Goal: Use online tool/utility: Utilize a website feature to perform a specific function

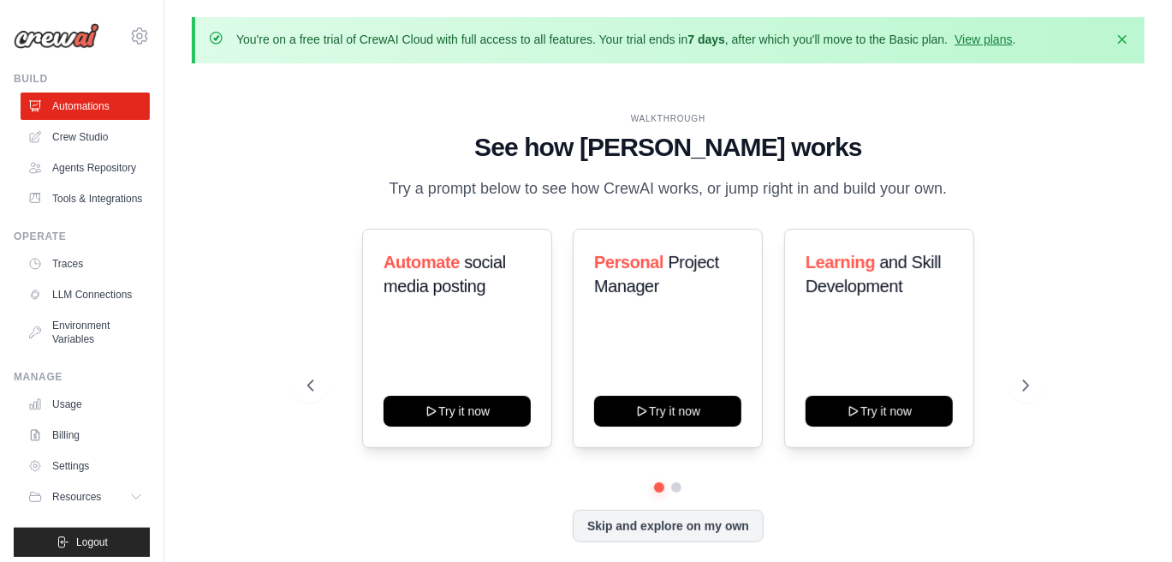
scroll to position [59, 0]
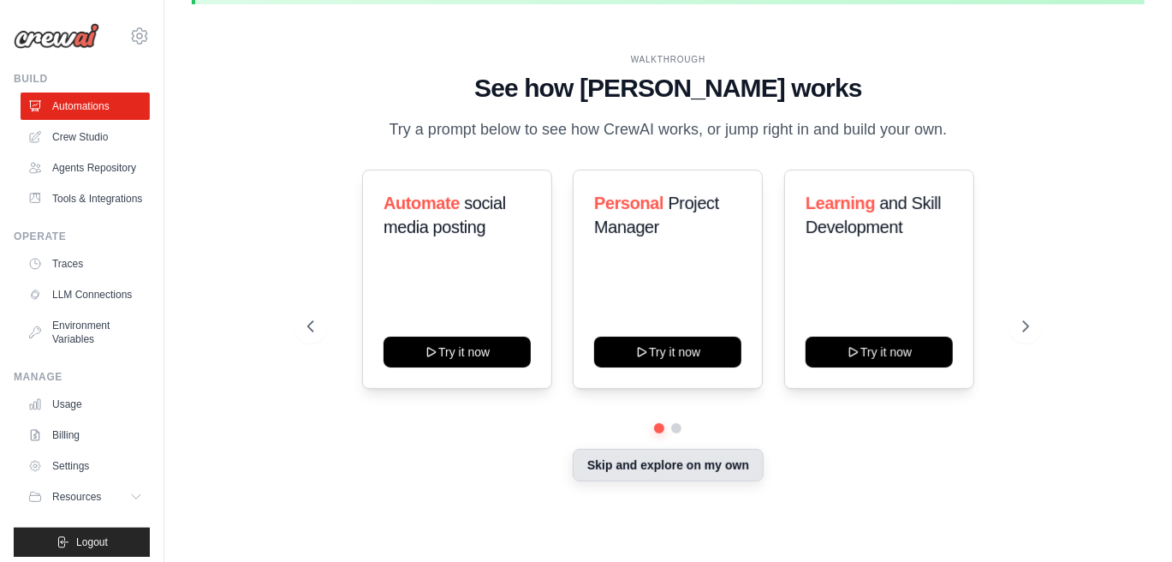
click at [700, 479] on button "Skip and explore on my own" at bounding box center [668, 465] width 191 height 33
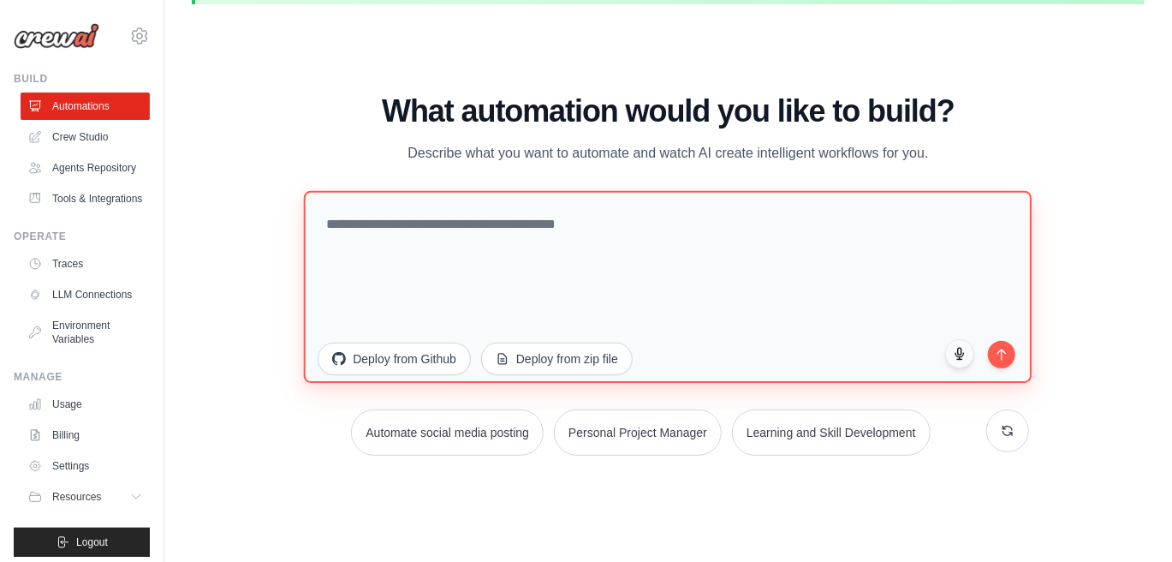
click at [554, 273] on textarea at bounding box center [668, 287] width 729 height 192
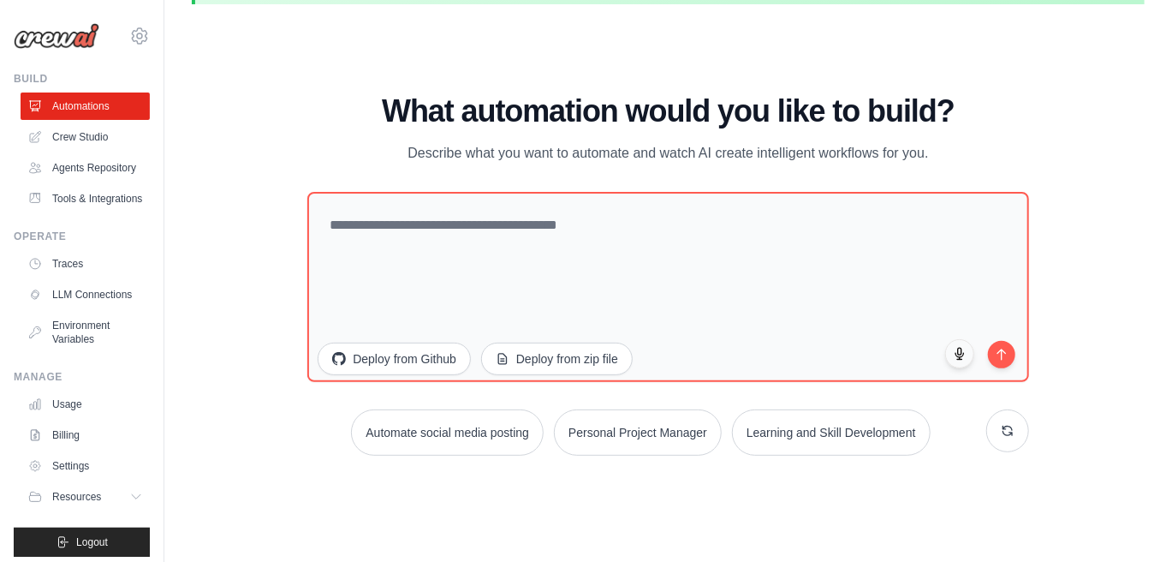
click at [625, 71] on div "WALKTHROUGH See how [PERSON_NAME] works Try a prompt below to see how [PERSON_N…" at bounding box center [668, 281] width 953 height 527
click at [60, 212] on link "Tools & Integrations" at bounding box center [86, 198] width 129 height 27
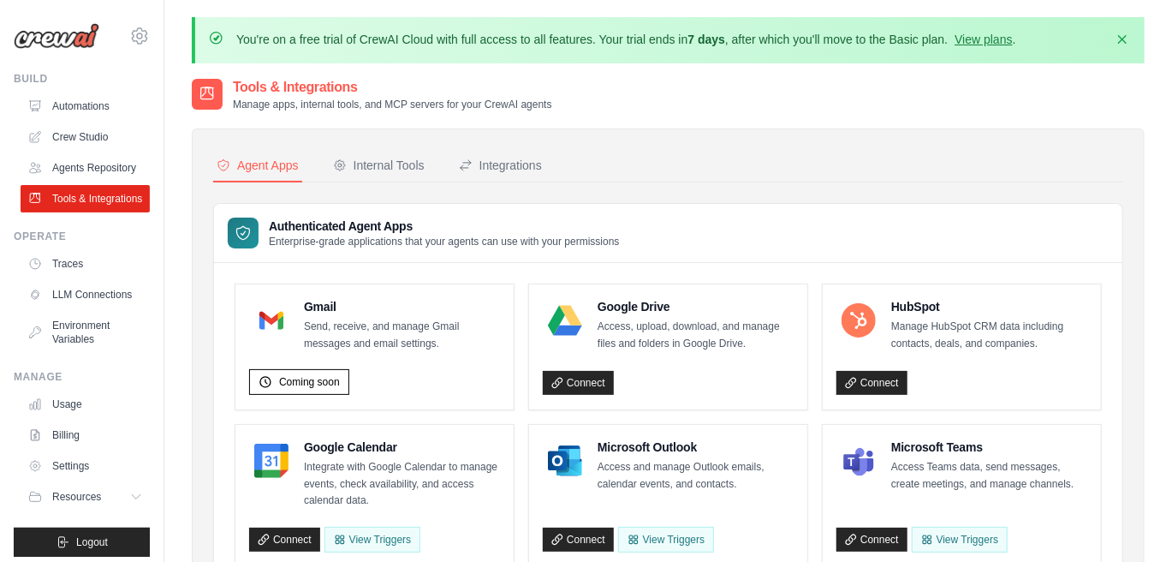
click at [81, 152] on ul "Automations Crew Studio Agents Repository Tools & Integrations" at bounding box center [85, 152] width 129 height 120
click at [92, 120] on ul "Automations Crew Studio Agents Repository Tools & Integrations" at bounding box center [85, 152] width 129 height 120
click at [99, 110] on link "Automations" at bounding box center [86, 105] width 129 height 27
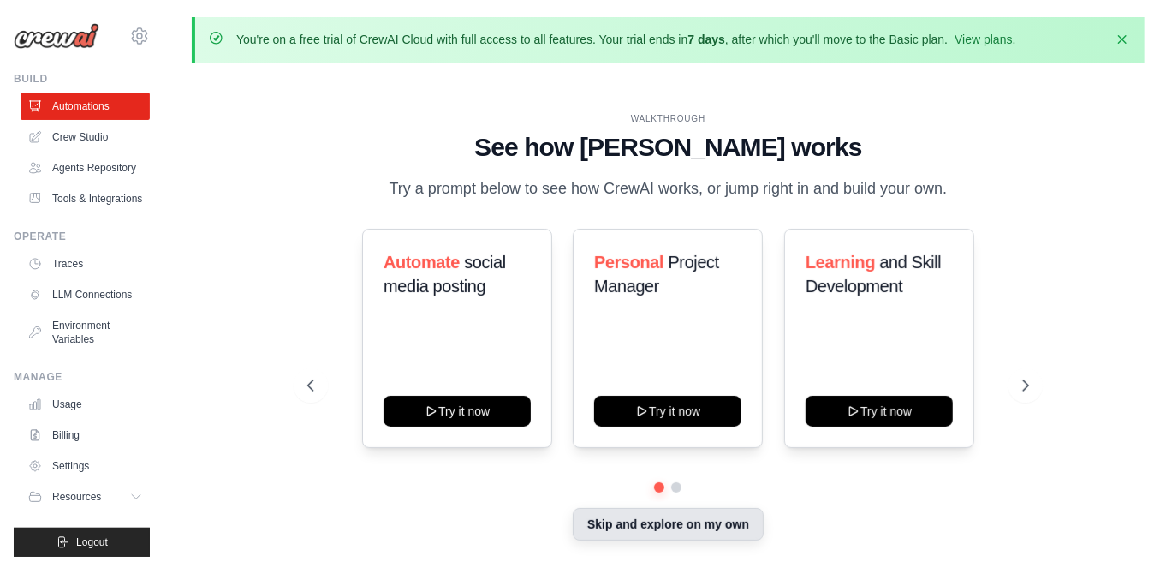
click at [633, 524] on button "Skip and explore on my own" at bounding box center [668, 524] width 191 height 33
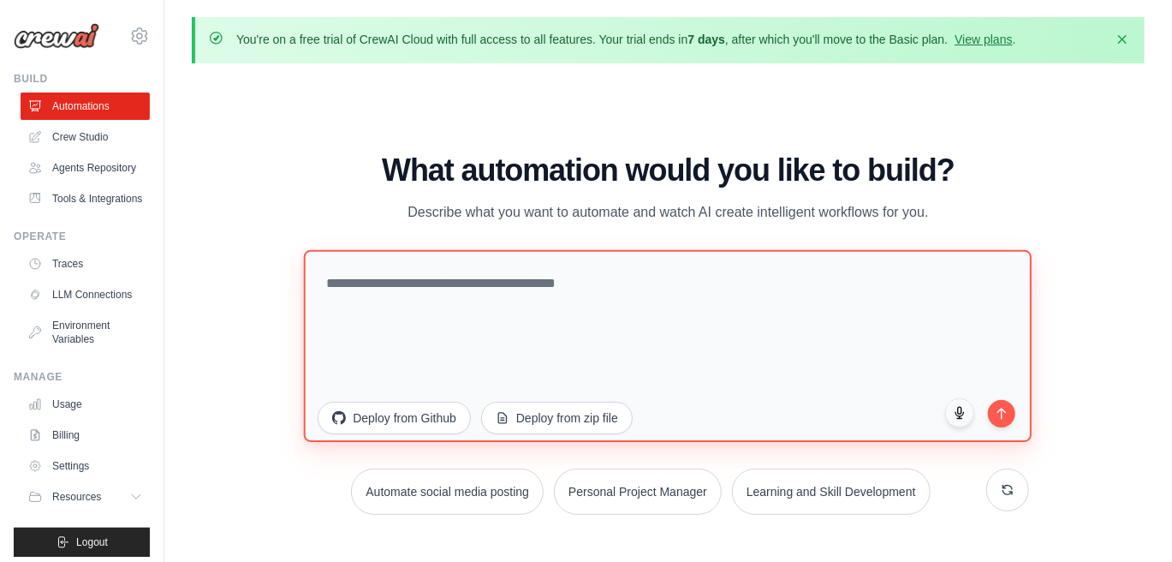
click at [594, 335] on textarea at bounding box center [668, 346] width 729 height 192
paste textarea "**********"
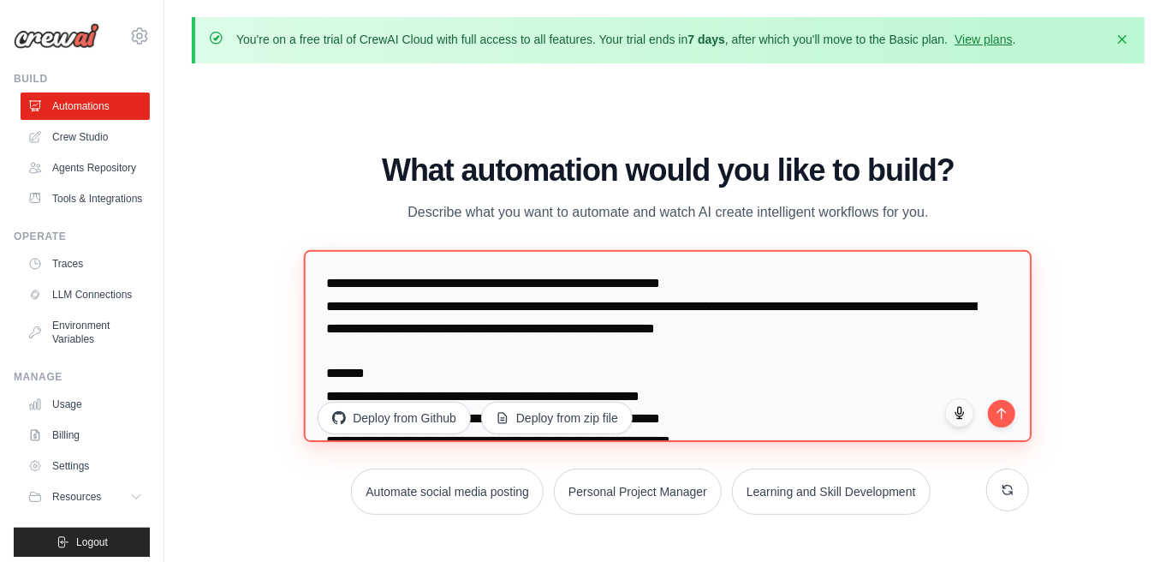
scroll to position [431, 0]
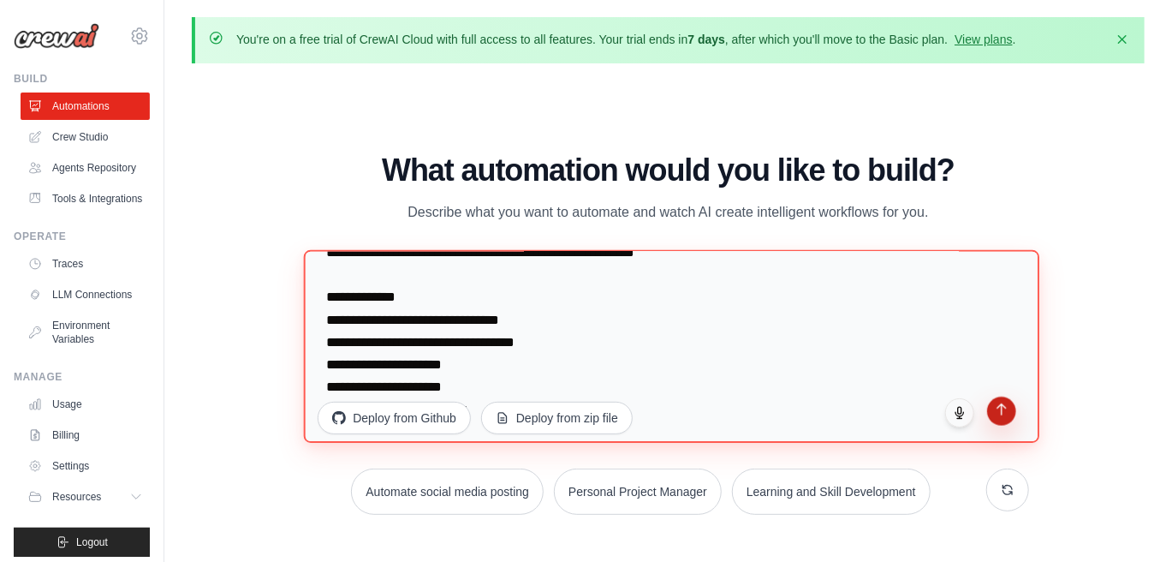
type textarea "**********"
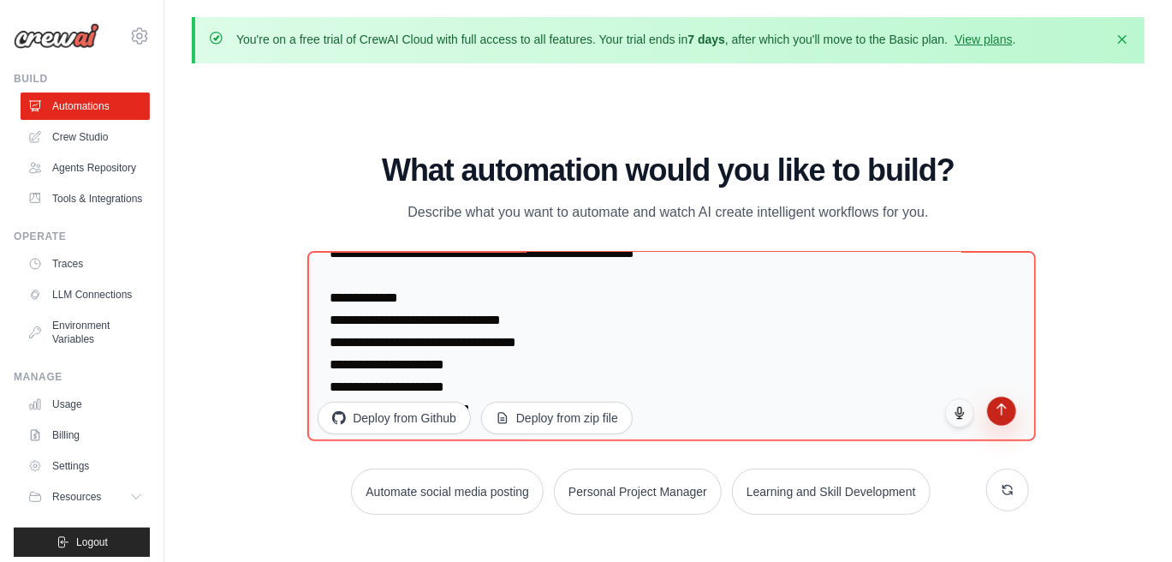
click at [994, 422] on button "submit" at bounding box center [1001, 411] width 29 height 29
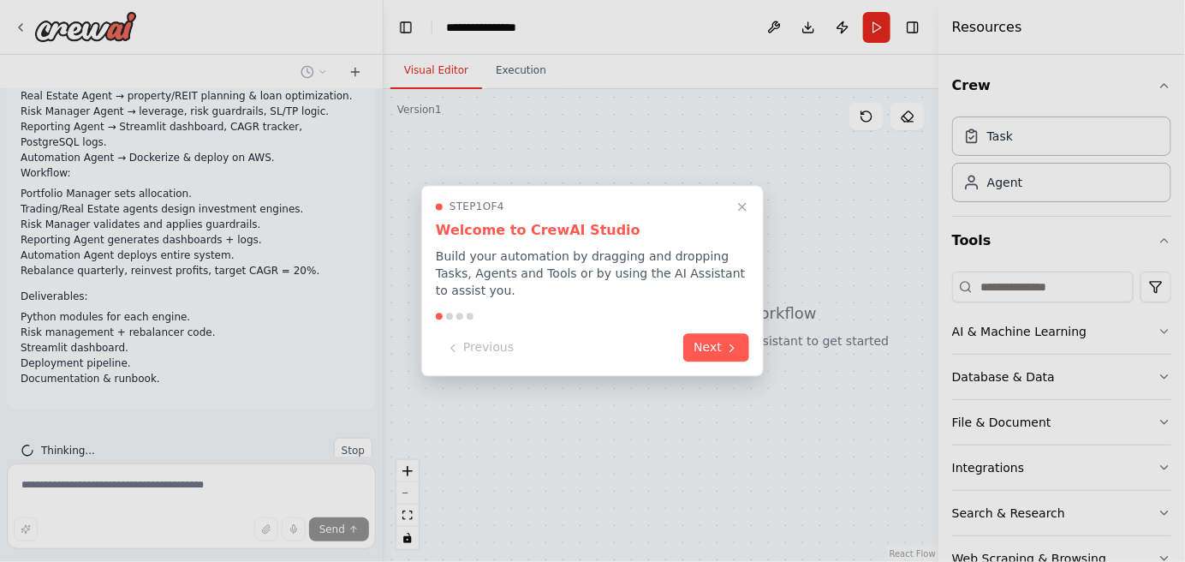
scroll to position [163, 0]
click at [719, 341] on button "Next" at bounding box center [716, 346] width 66 height 28
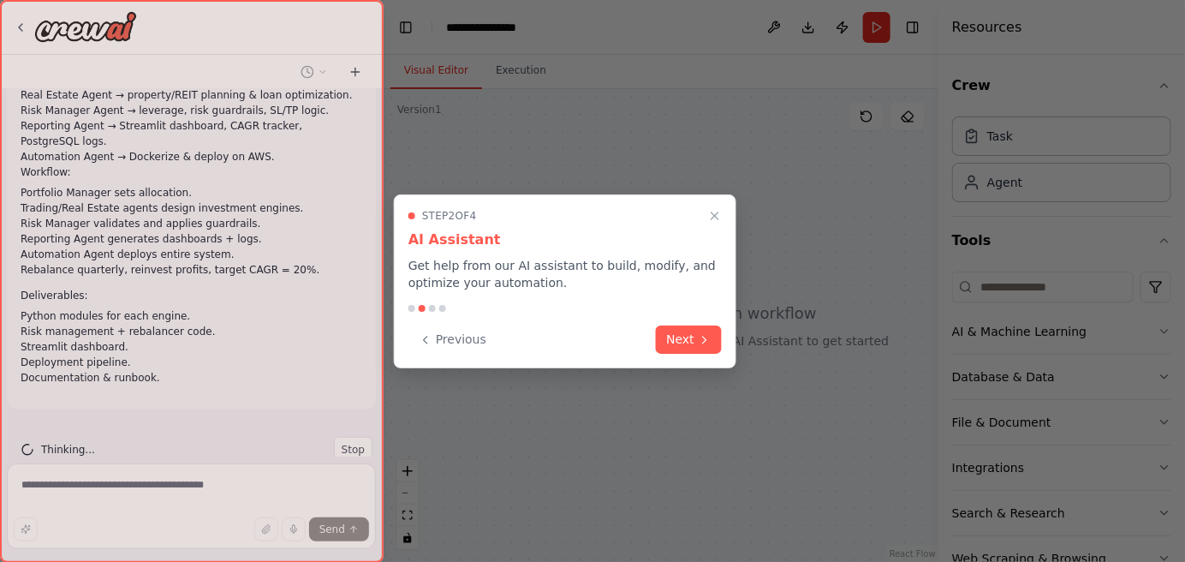
click at [719, 341] on button "Next" at bounding box center [689, 339] width 66 height 28
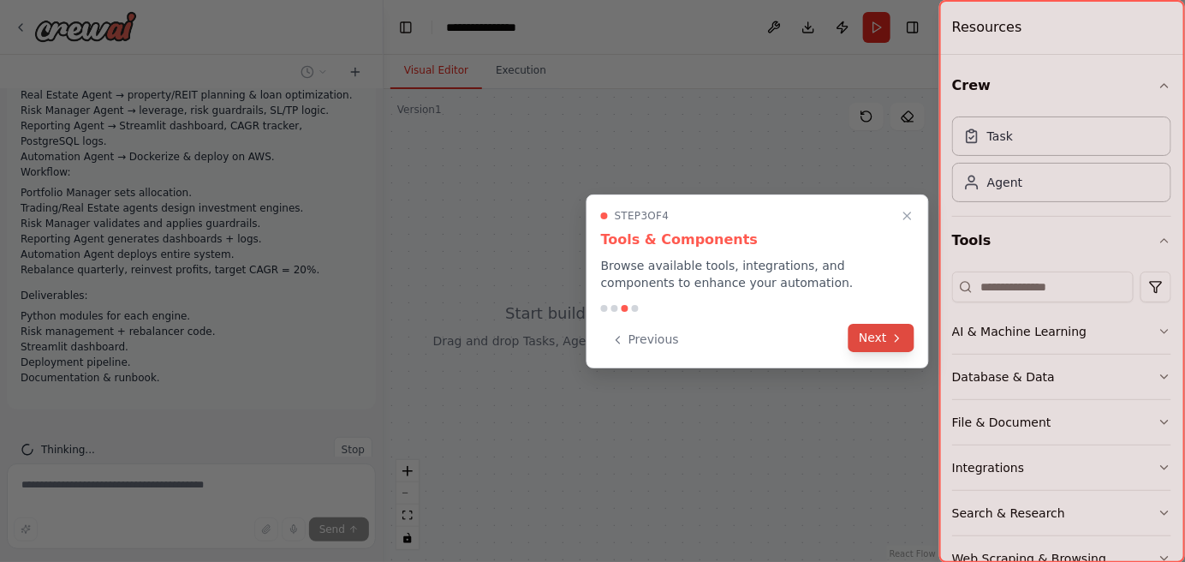
click at [888, 346] on button "Next" at bounding box center [881, 338] width 66 height 28
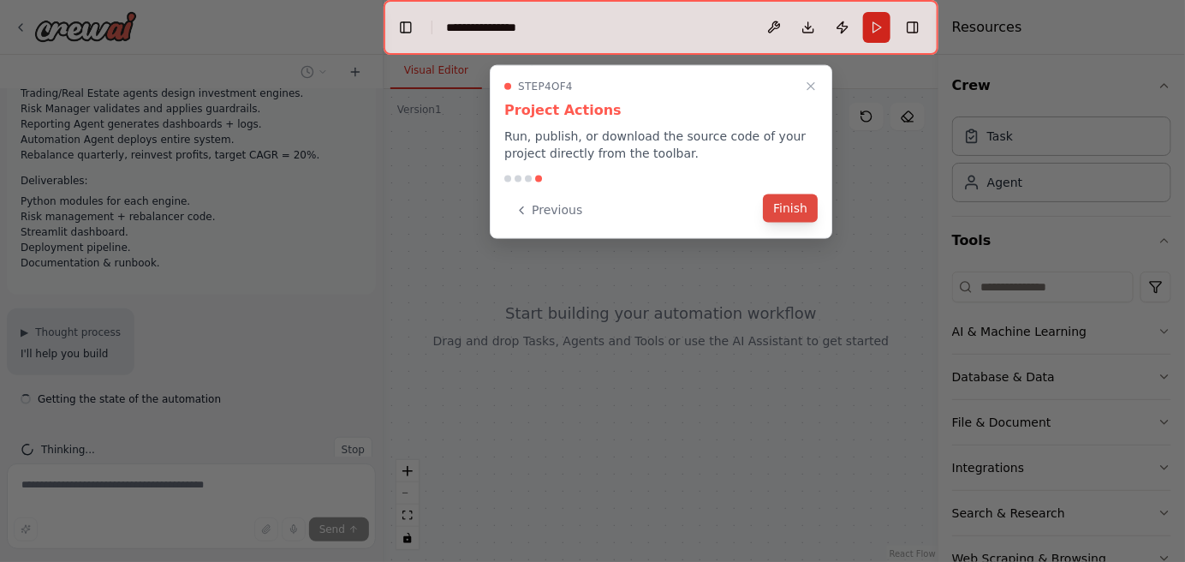
click at [782, 204] on button "Finish" at bounding box center [790, 208] width 55 height 28
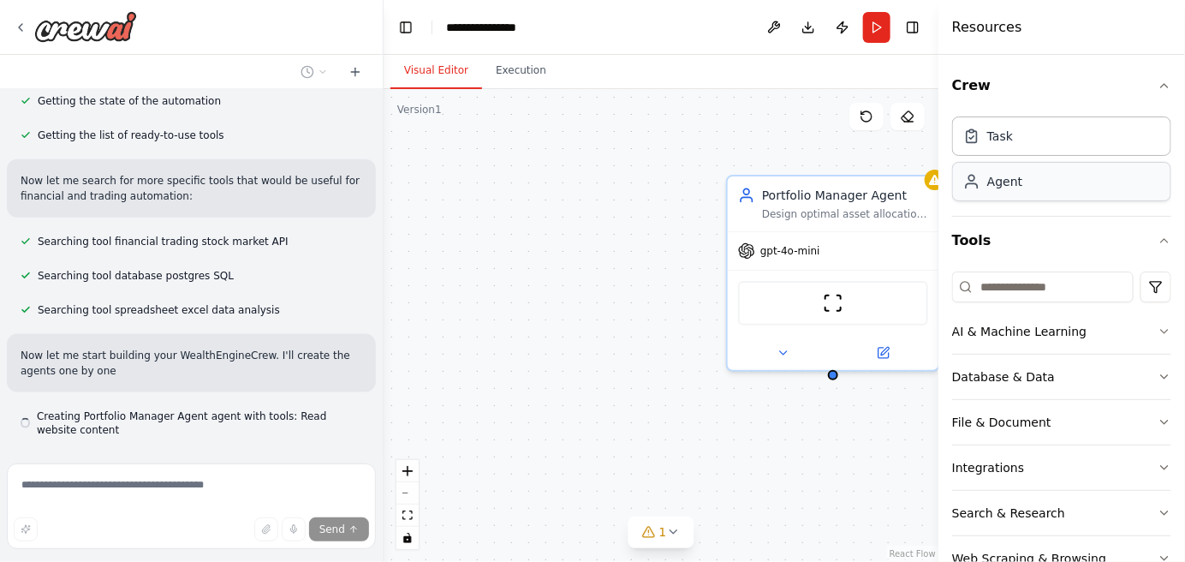
scroll to position [652, 0]
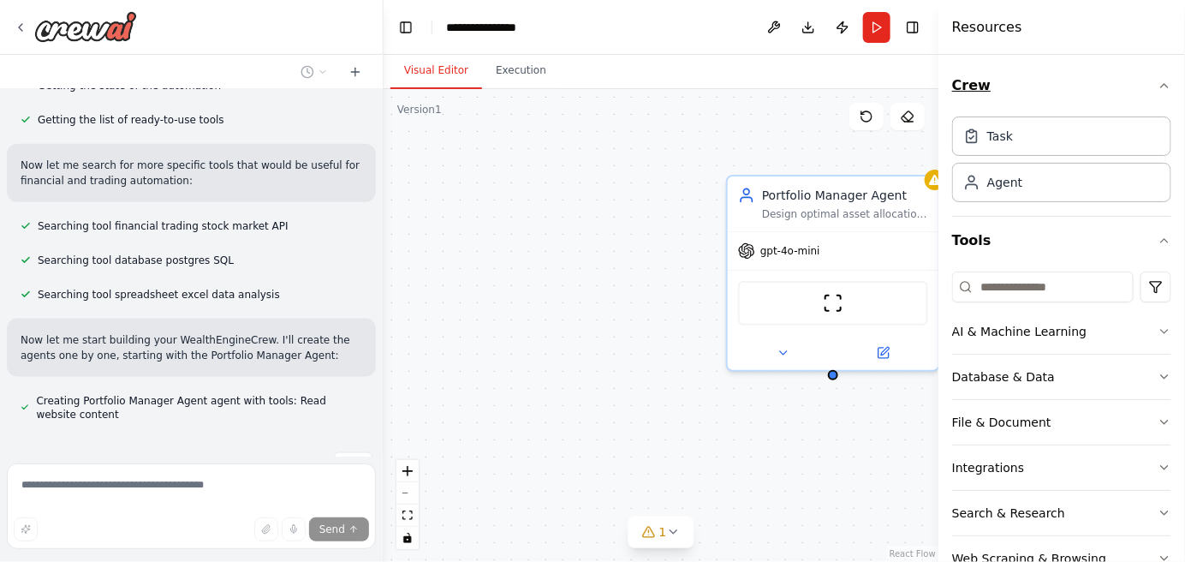
click at [1157, 88] on icon "button" at bounding box center [1164, 86] width 14 height 14
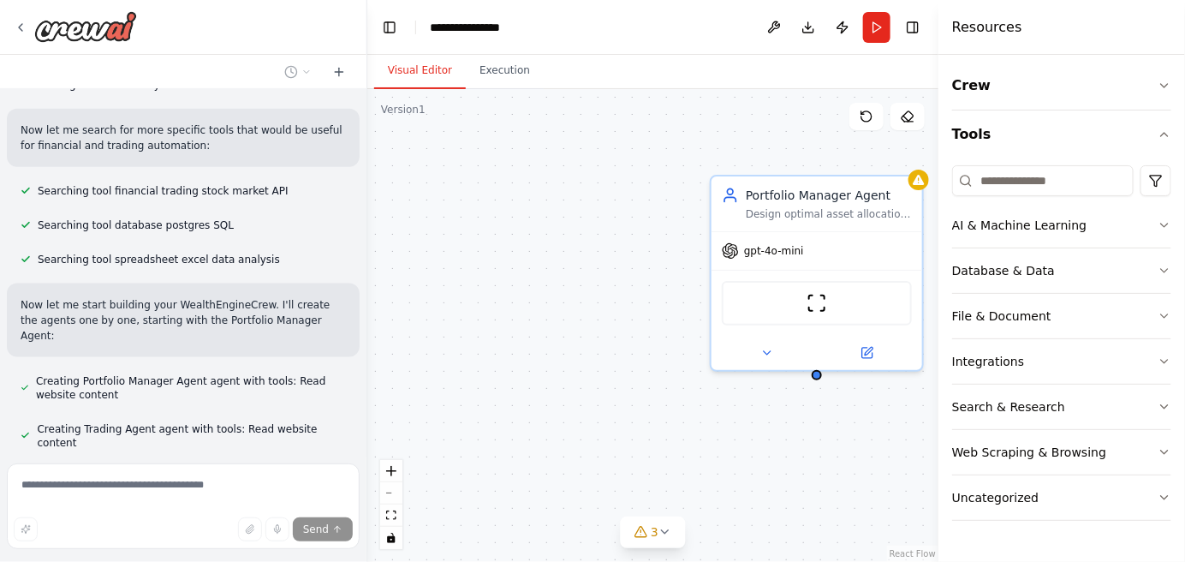
scroll to position [765, 0]
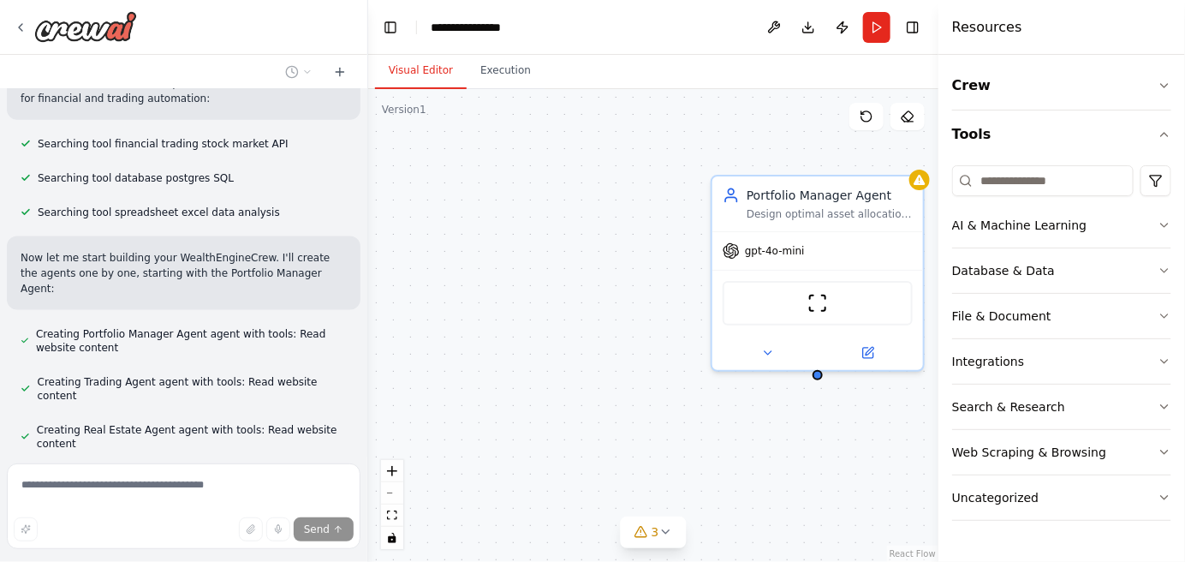
drag, startPoint x: 376, startPoint y: 378, endPoint x: 370, endPoint y: 426, distance: 48.3
click at [370, 426] on div "You are WealthEngineCrew, a team of expert financial AI agents. Your goal is to…" at bounding box center [592, 281] width 1185 height 562
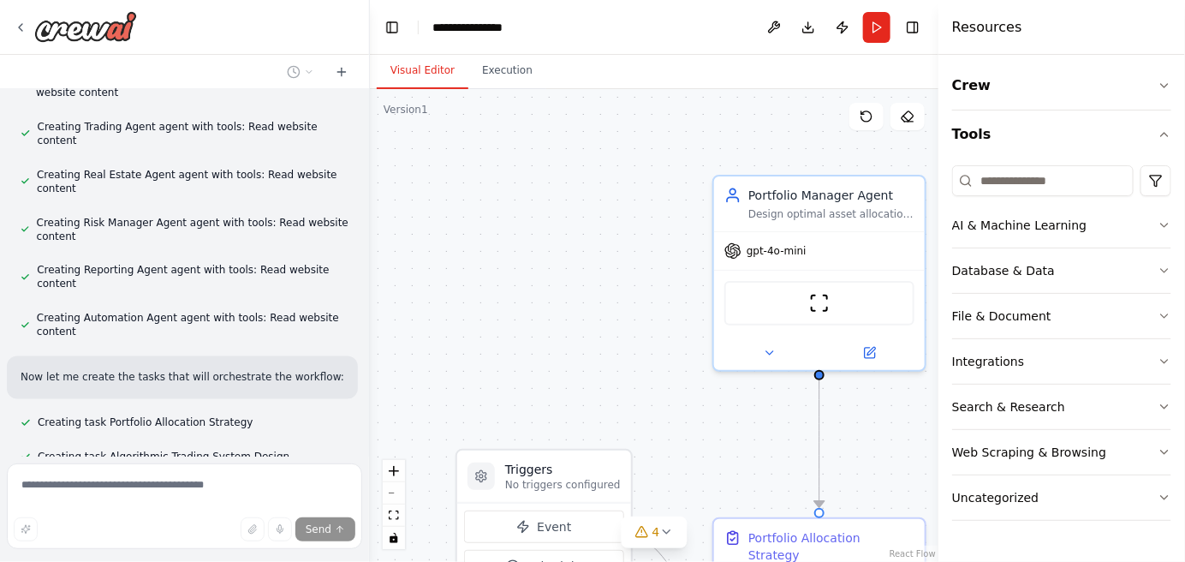
scroll to position [1055, 0]
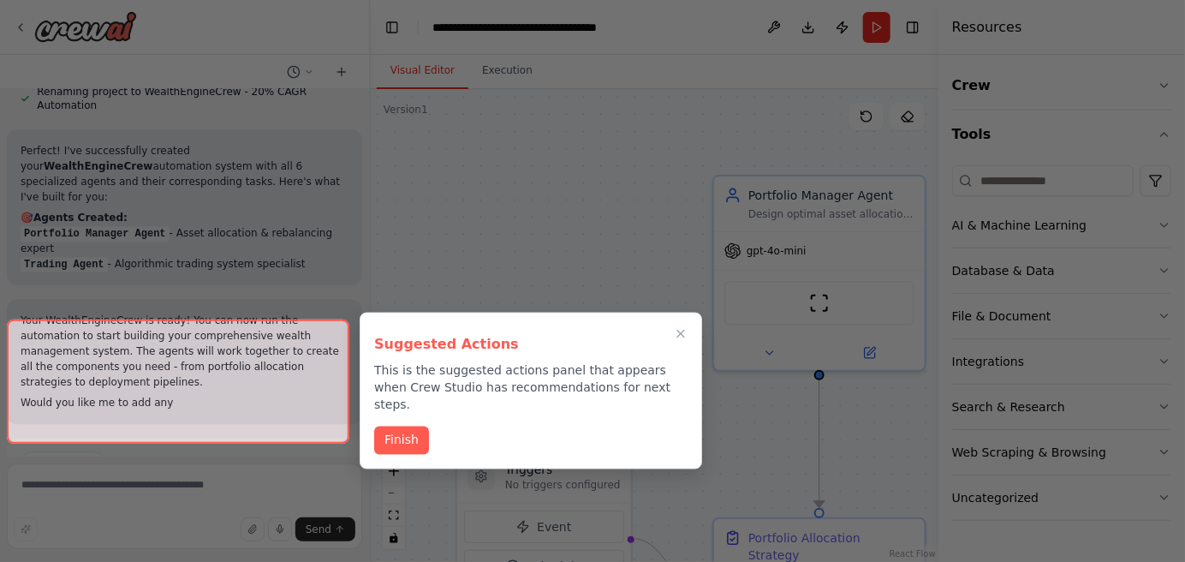
click at [258, 422] on div at bounding box center [178, 381] width 342 height 124
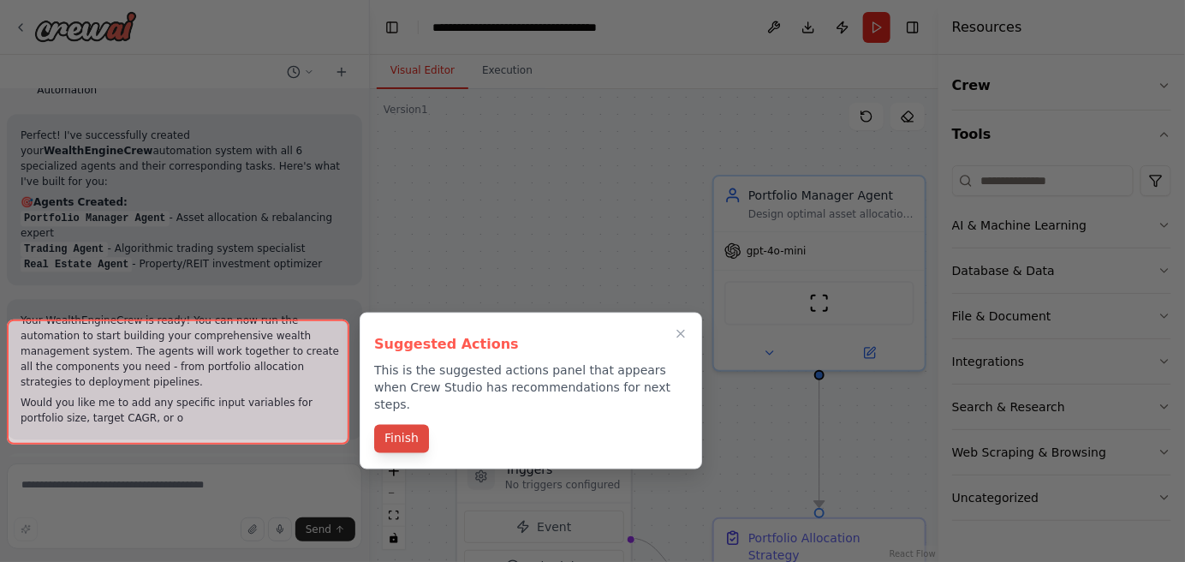
scroll to position [1679, 0]
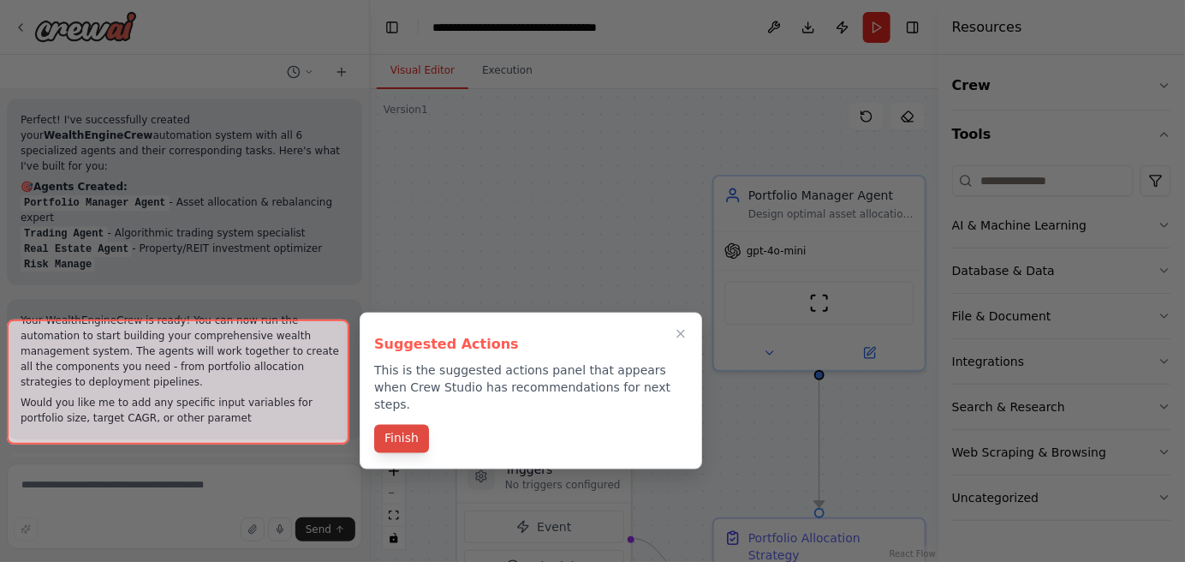
click at [385, 425] on button "Finish" at bounding box center [401, 439] width 55 height 28
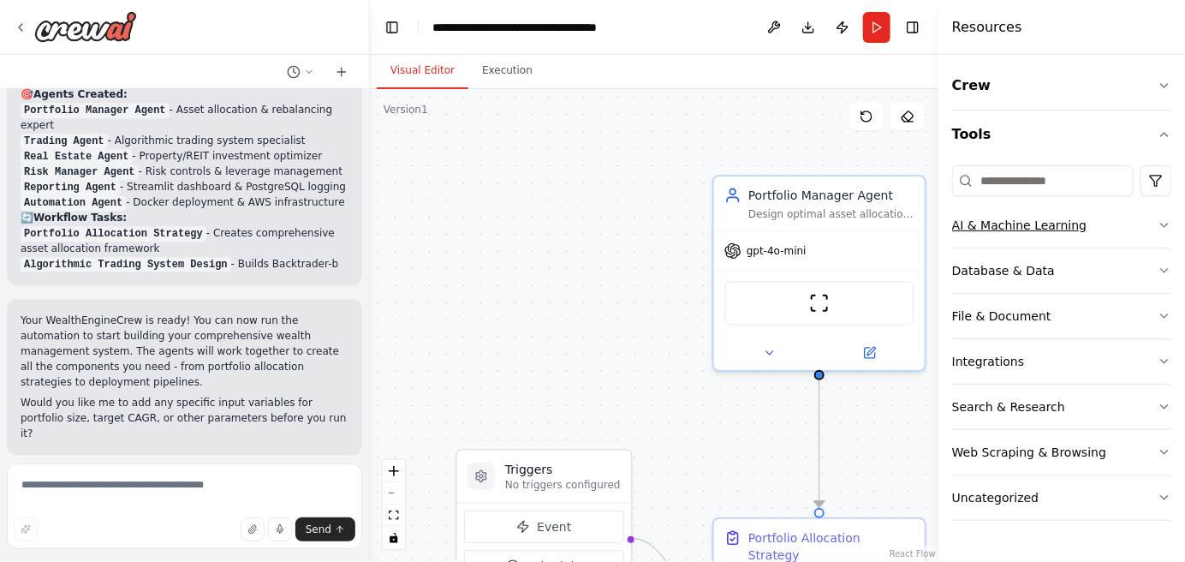
click at [1166, 230] on icon "button" at bounding box center [1164, 225] width 14 height 14
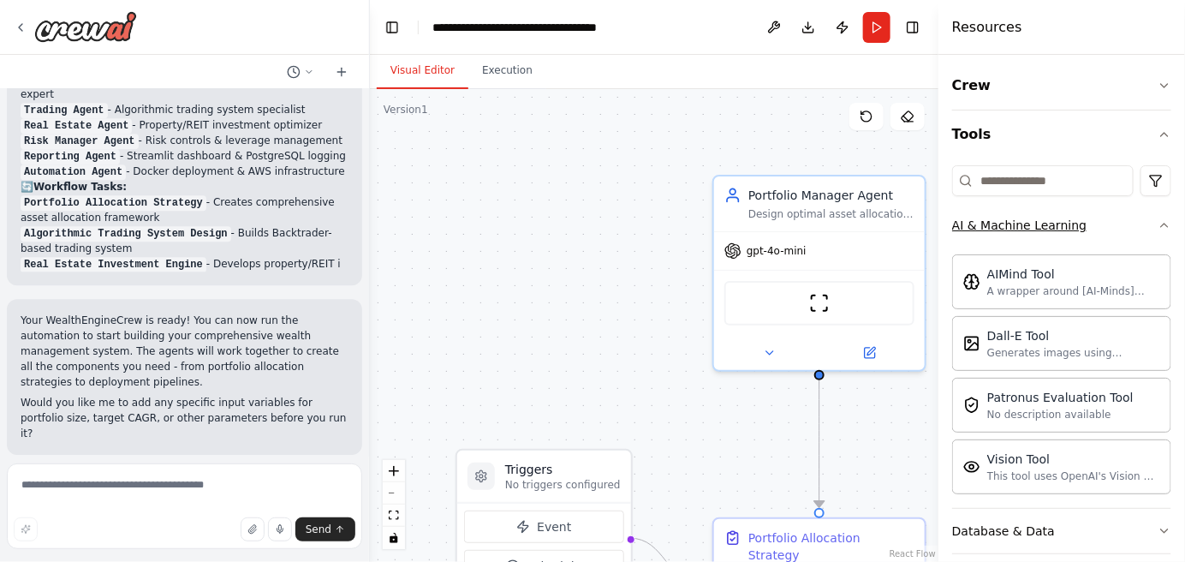
click at [1166, 230] on div "Crew Tools AI & Machine Learning AIMind Tool A wrapper around [AI-Minds]([URL][…" at bounding box center [1061, 308] width 247 height 507
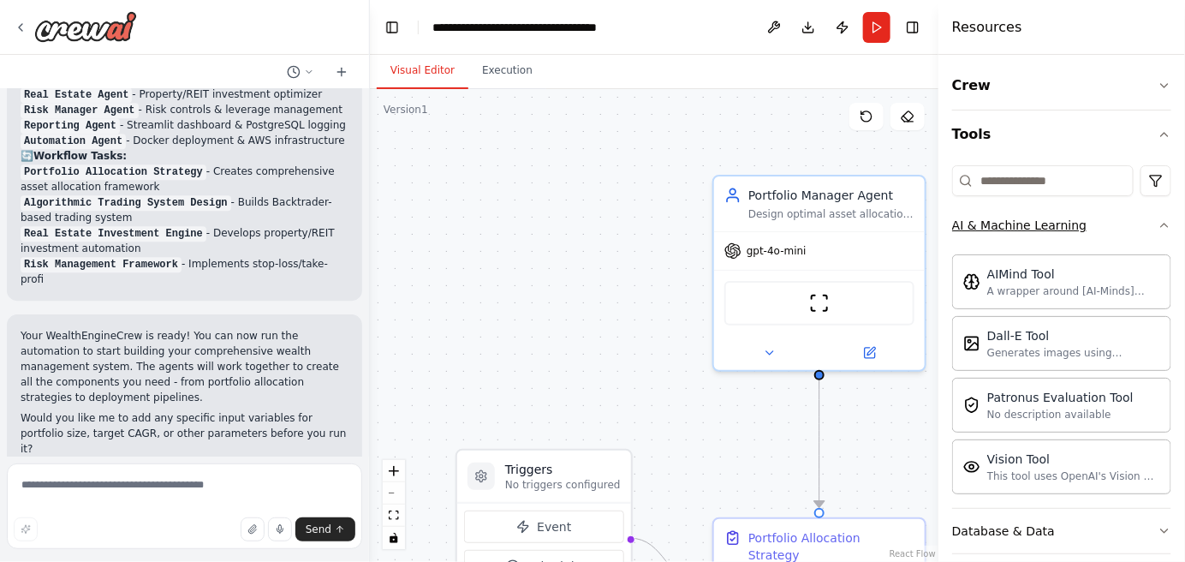
click at [1157, 228] on icon "button" at bounding box center [1164, 225] width 14 height 14
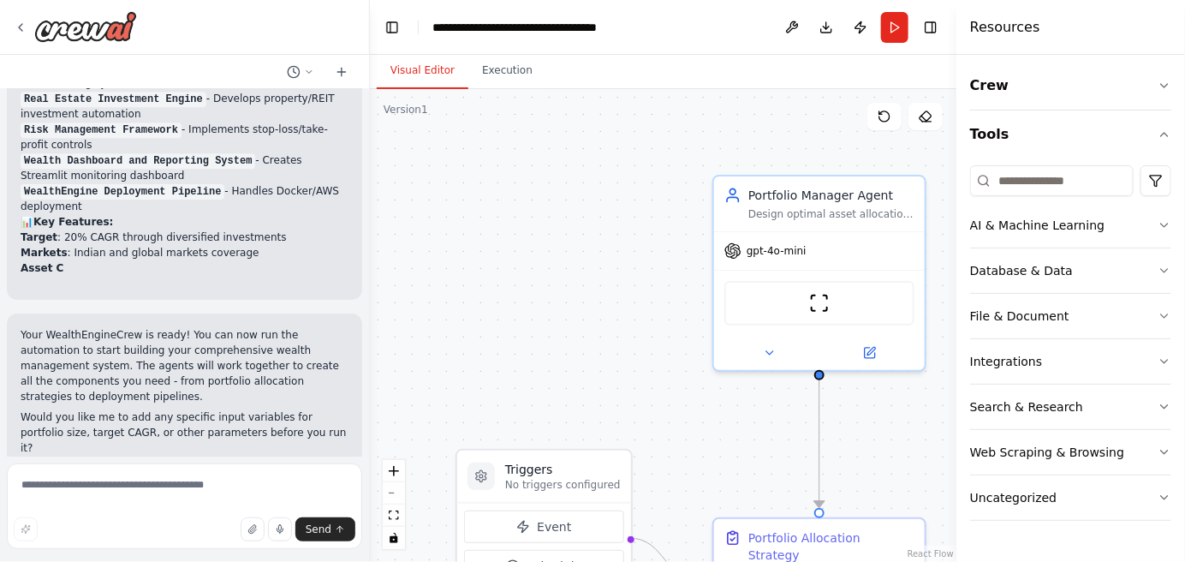
drag, startPoint x: 941, startPoint y: 372, endPoint x: 1184, endPoint y: 409, distance: 246.0
click at [1184, 409] on div "Resources Crew Tools AI & Machine Learning Database & Data File & Document Inte…" at bounding box center [1070, 281] width 229 height 562
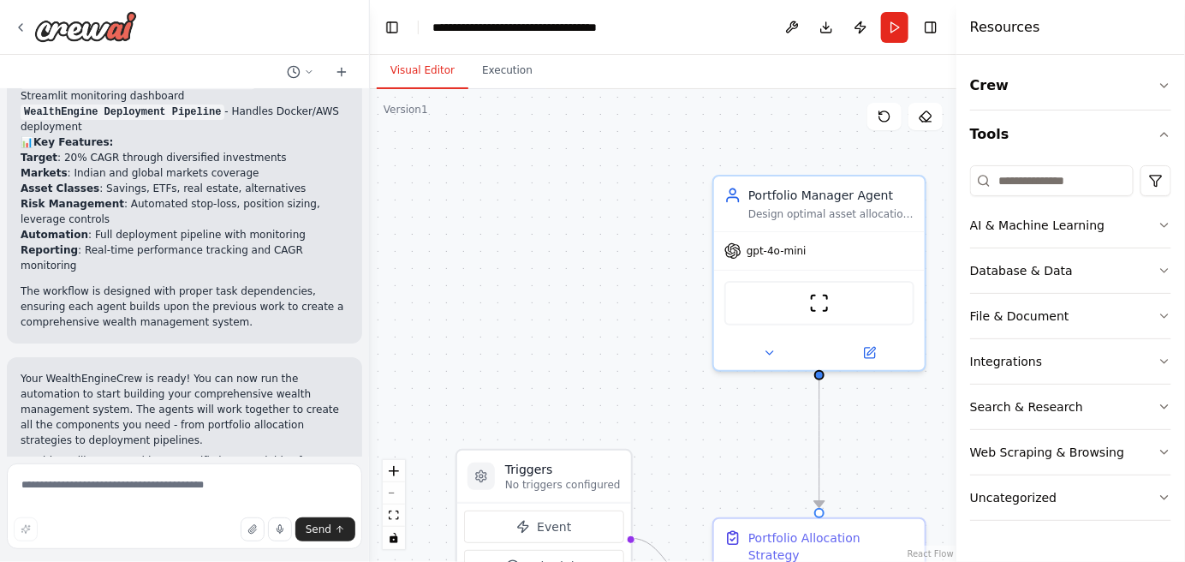
scroll to position [2091, 0]
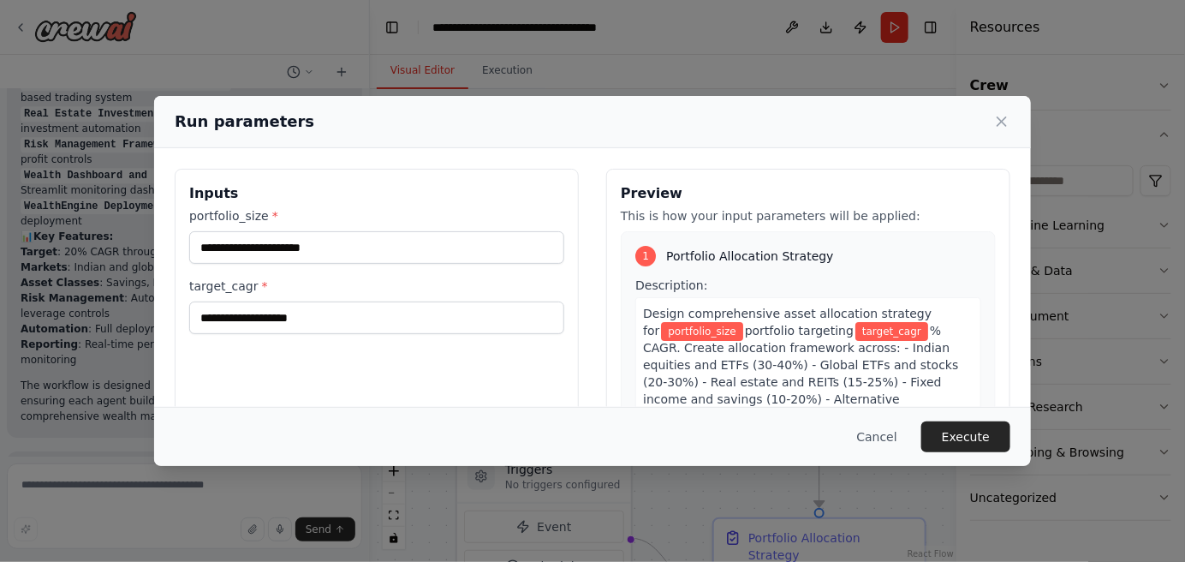
click at [375, 225] on div "portfolio_size *" at bounding box center [376, 235] width 375 height 57
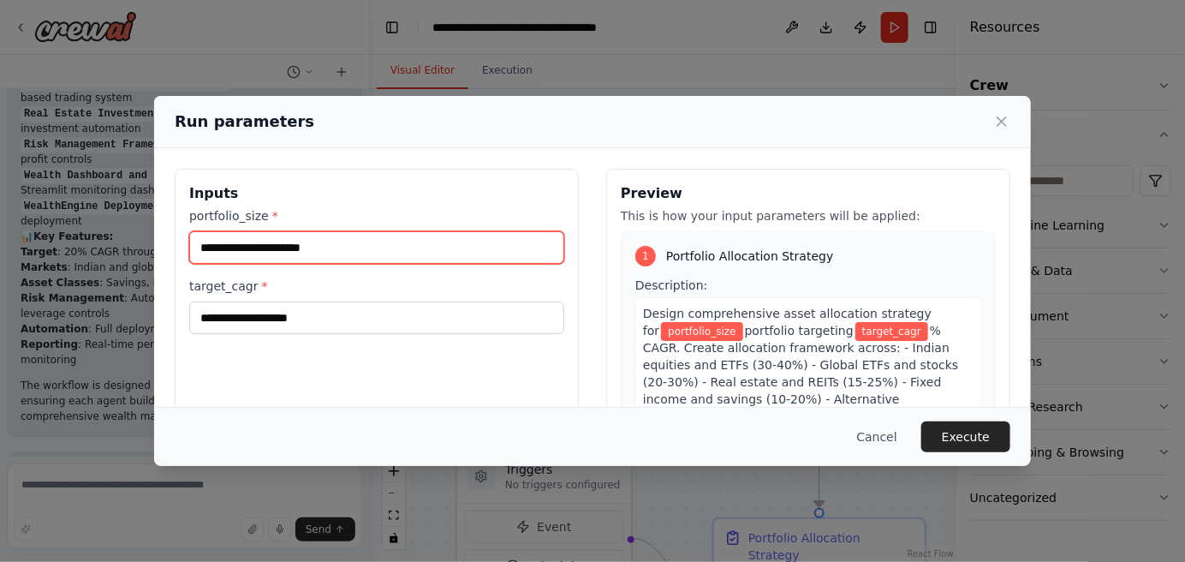
click at [348, 250] on input "portfolio_size *" at bounding box center [376, 247] width 375 height 33
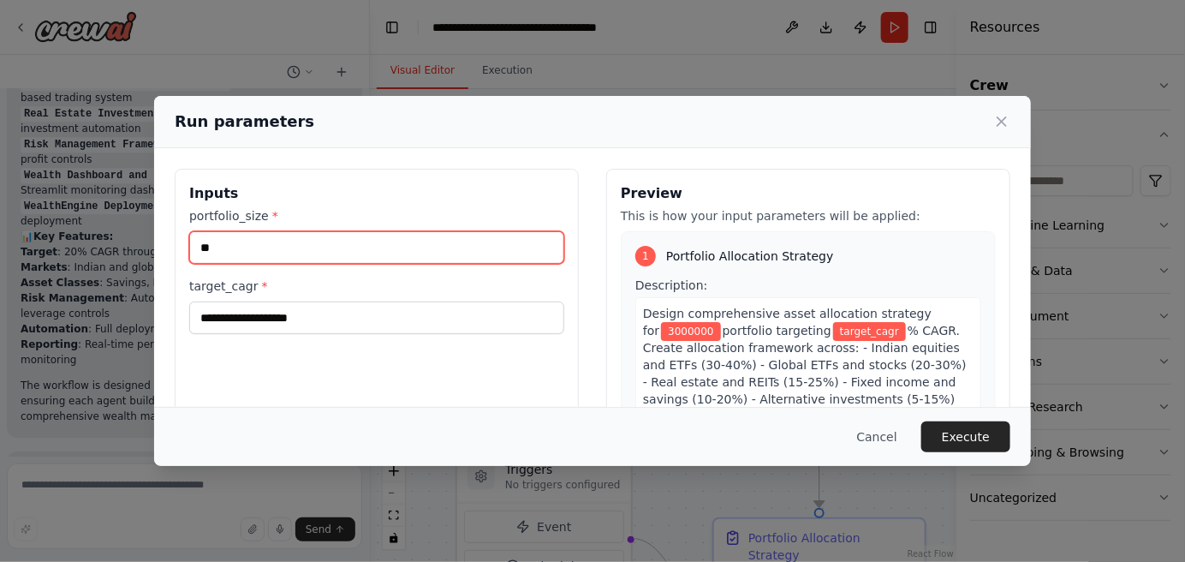
type input "*"
type input "*******"
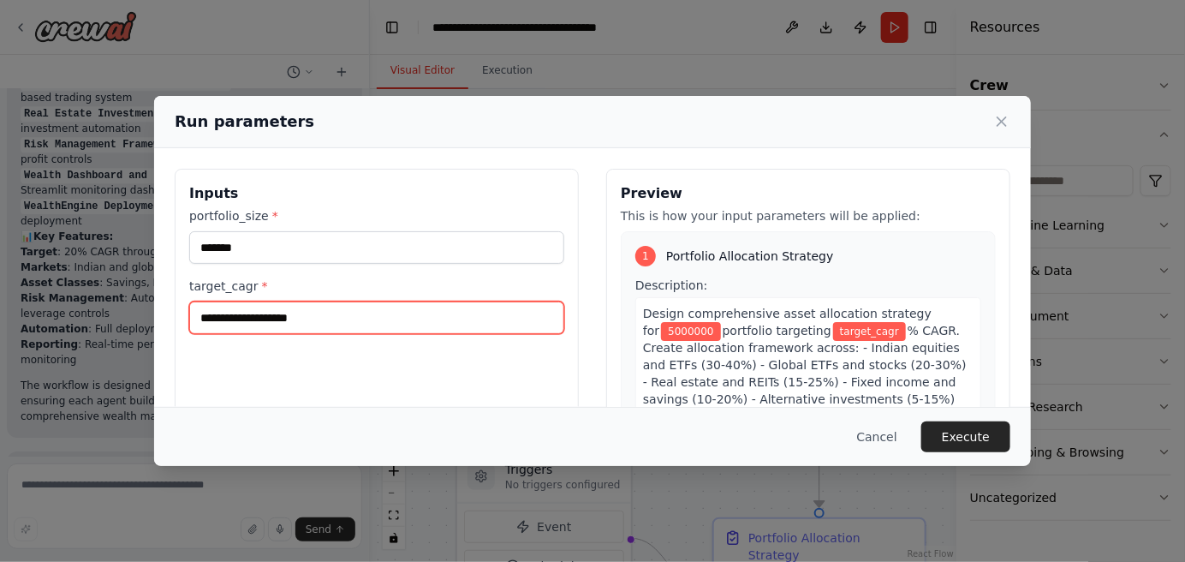
click at [300, 309] on input "target_cagr *" at bounding box center [376, 317] width 375 height 33
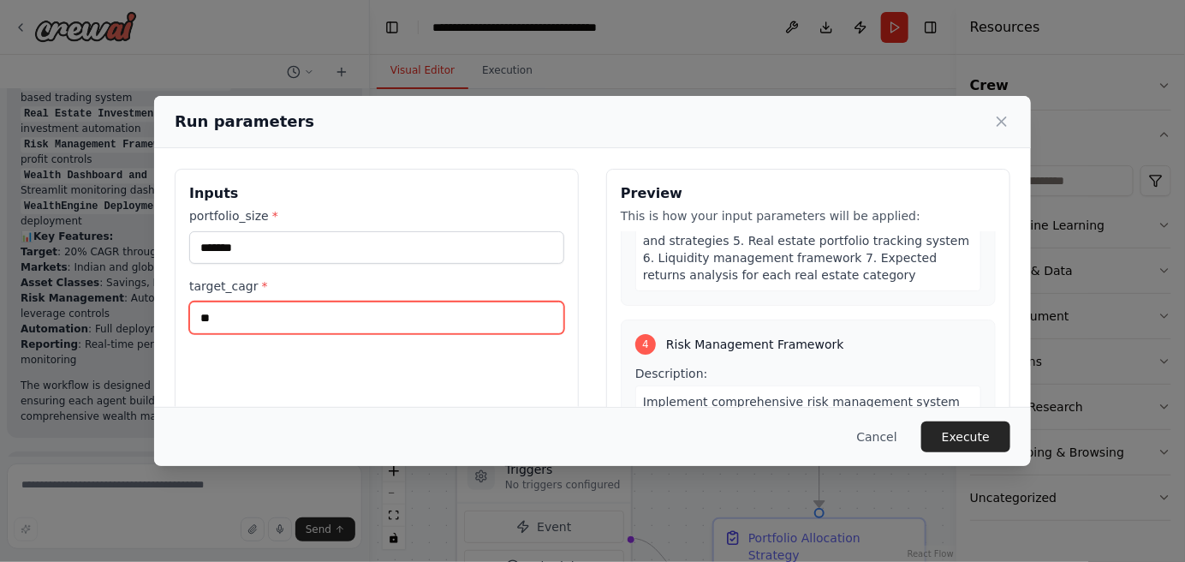
scroll to position [1309, 0]
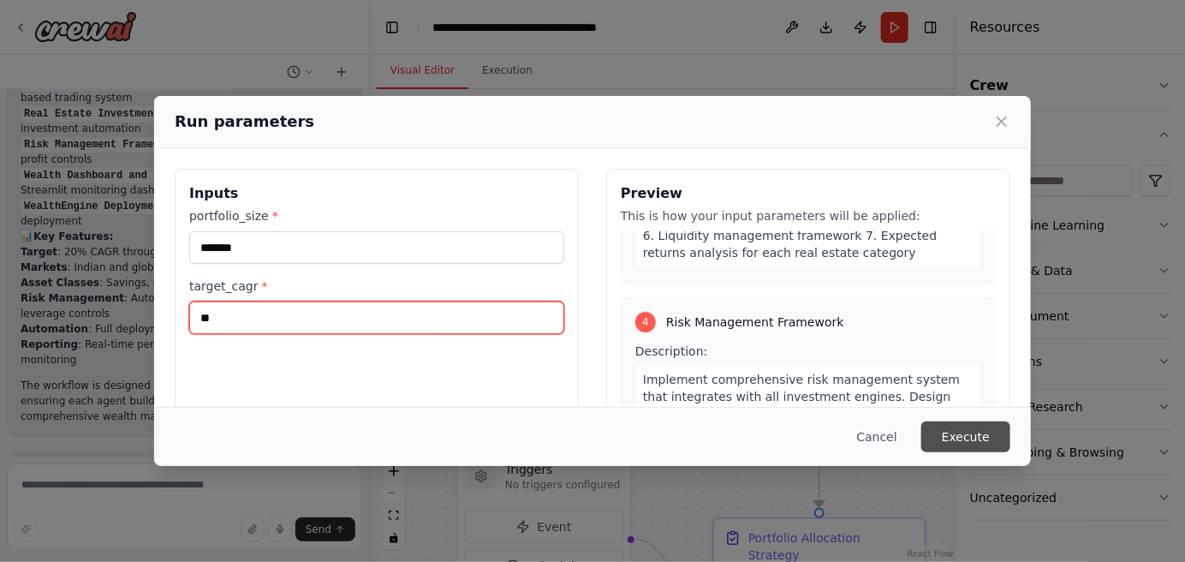
type input "**"
click at [983, 435] on button "Execute" at bounding box center [965, 436] width 89 height 31
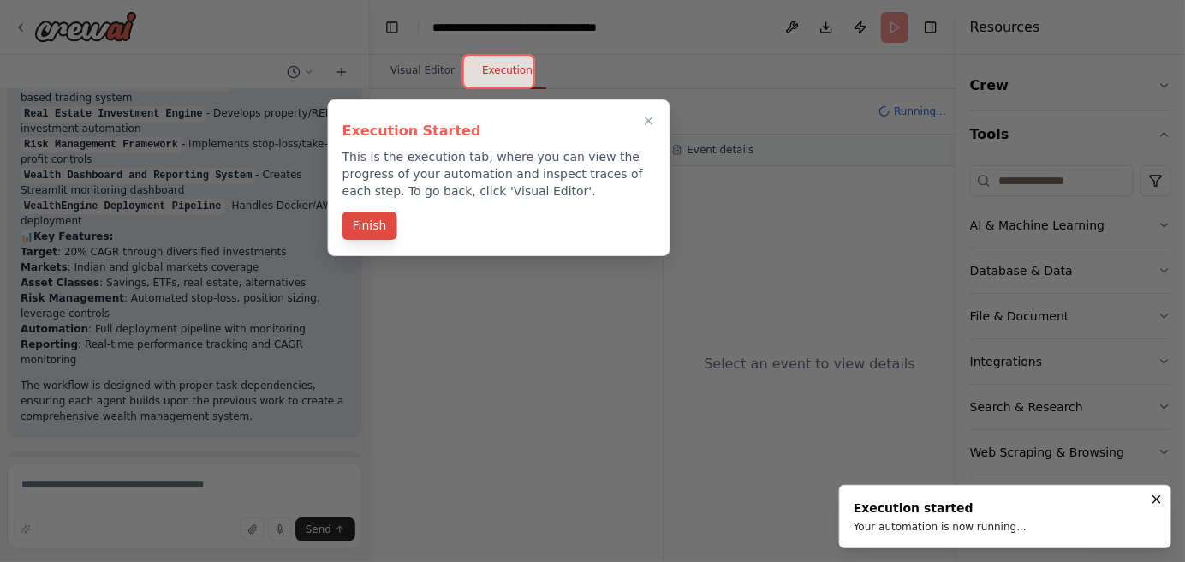
click at [375, 225] on button "Finish" at bounding box center [369, 225] width 55 height 28
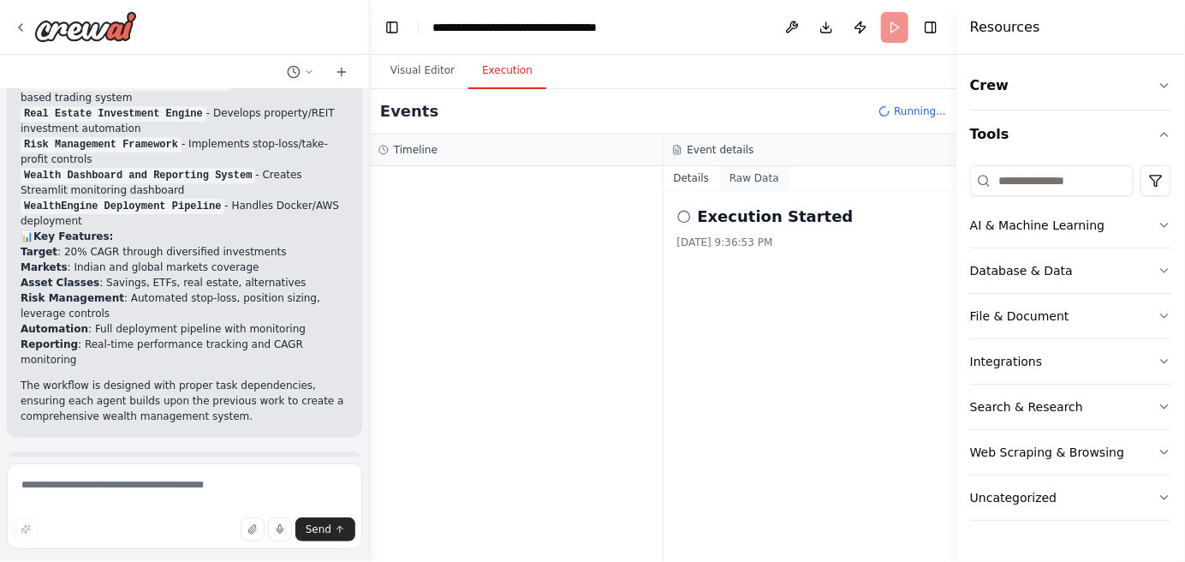
click at [744, 177] on button "Raw Data" at bounding box center [754, 178] width 70 height 24
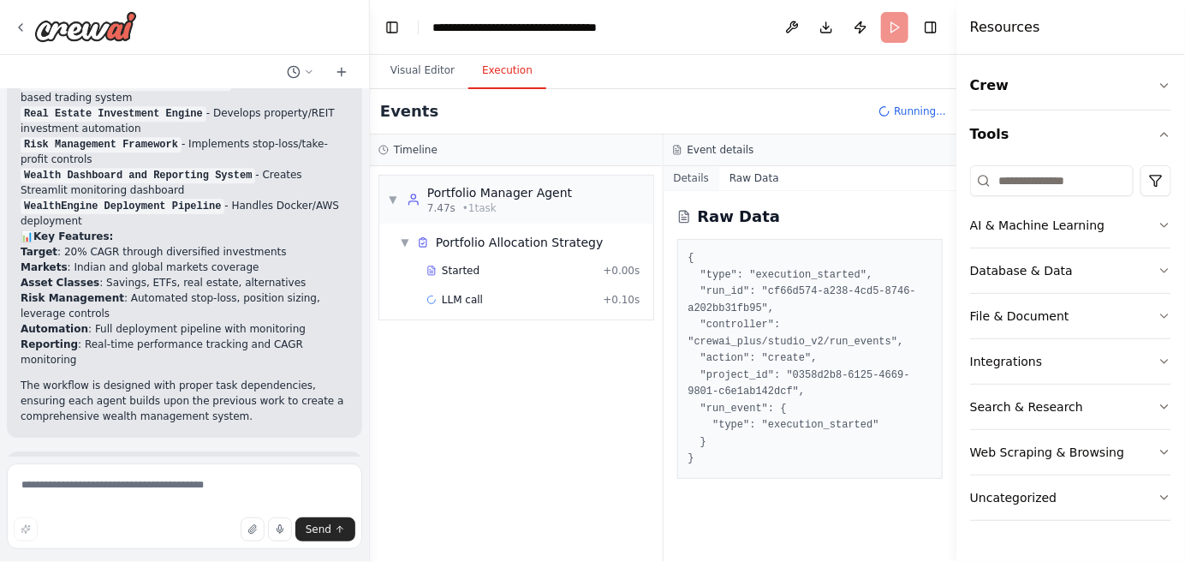
click at [689, 183] on button "Details" at bounding box center [691, 178] width 57 height 24
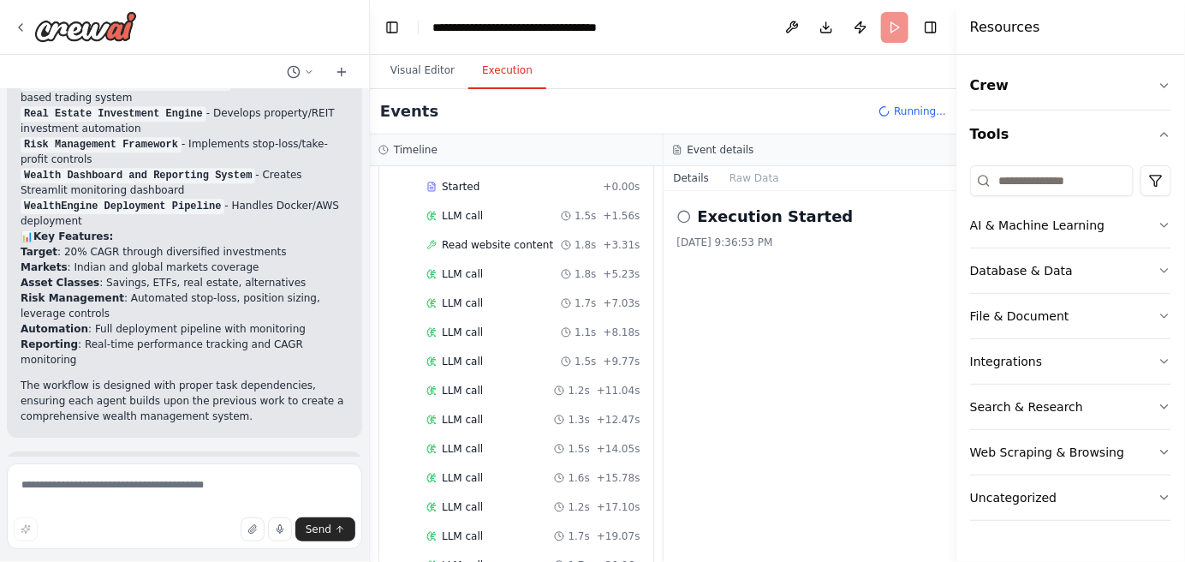
scroll to position [0, 0]
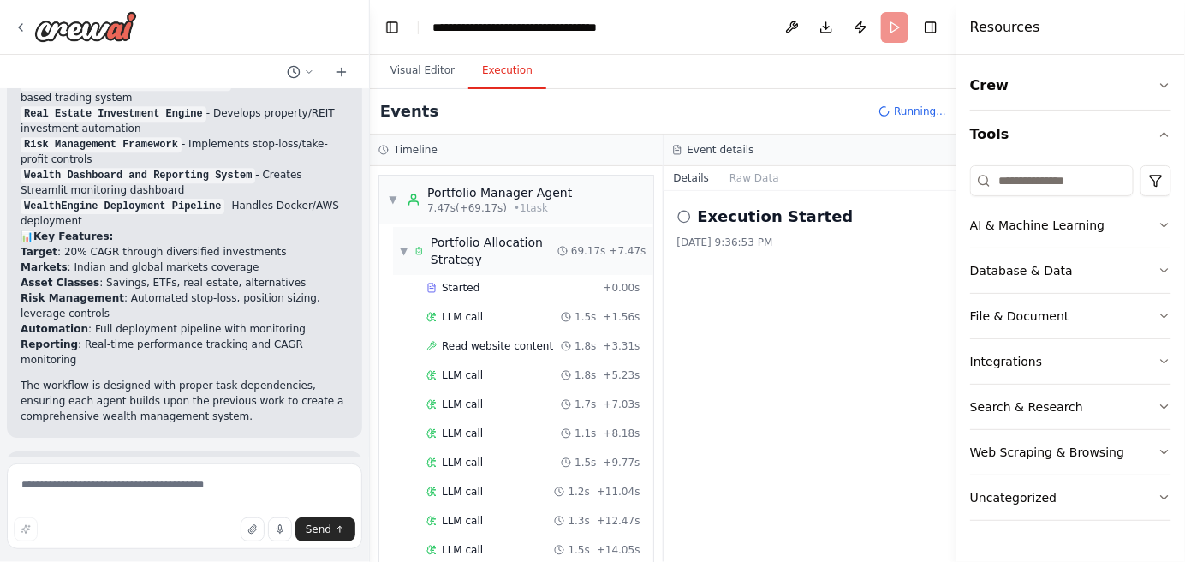
click at [403, 251] on span "▼" at bounding box center [404, 251] width 8 height 14
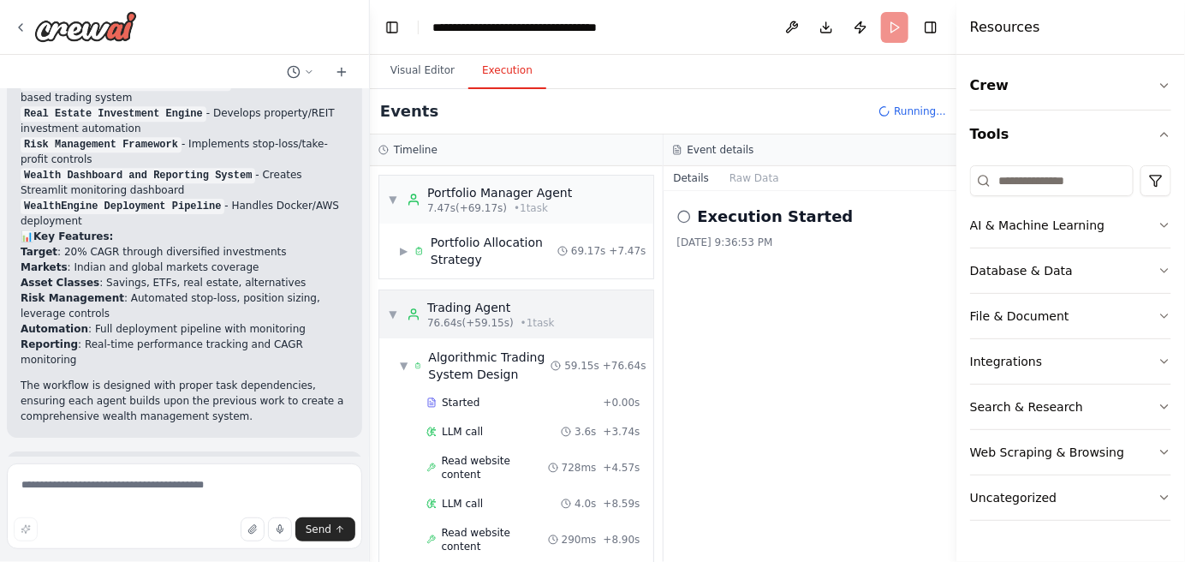
click at [388, 309] on span "▼" at bounding box center [393, 314] width 10 height 14
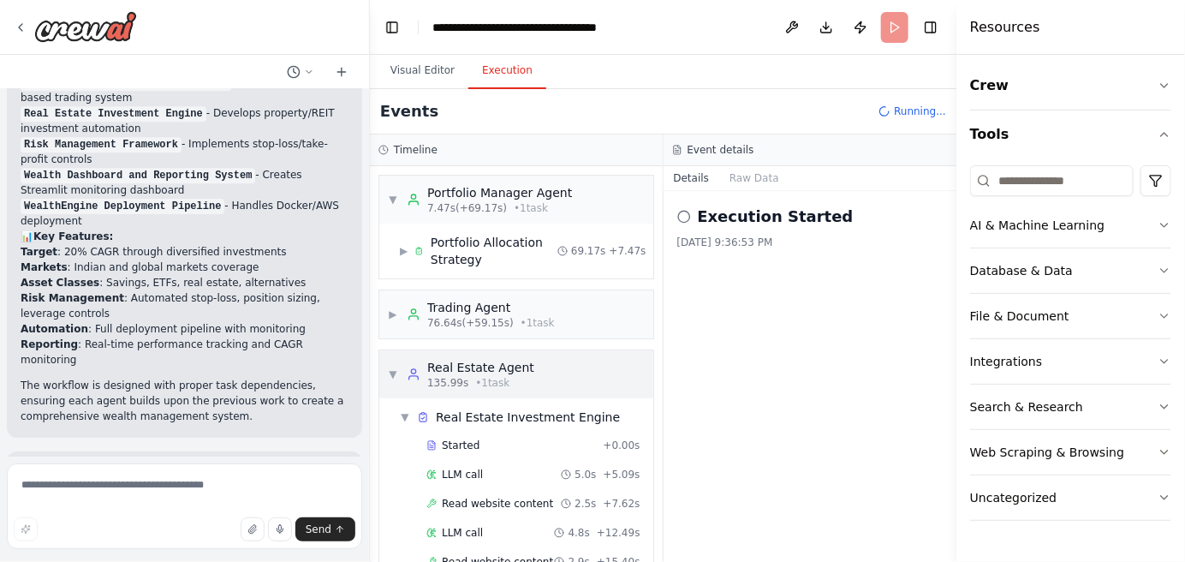
click at [390, 367] on span "▼" at bounding box center [393, 374] width 10 height 14
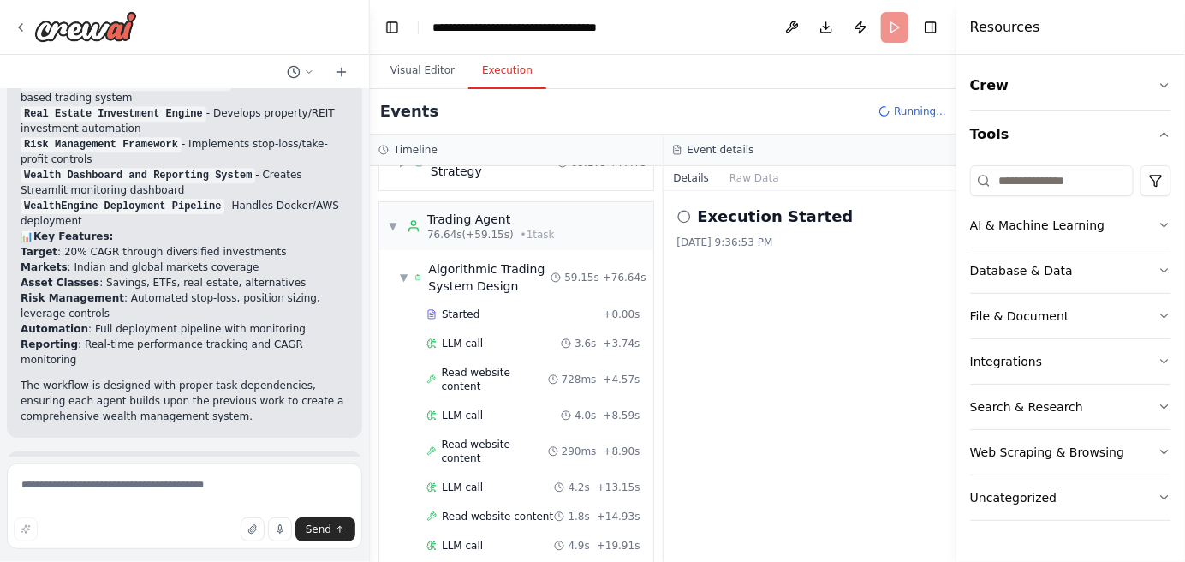
scroll to position [75, 0]
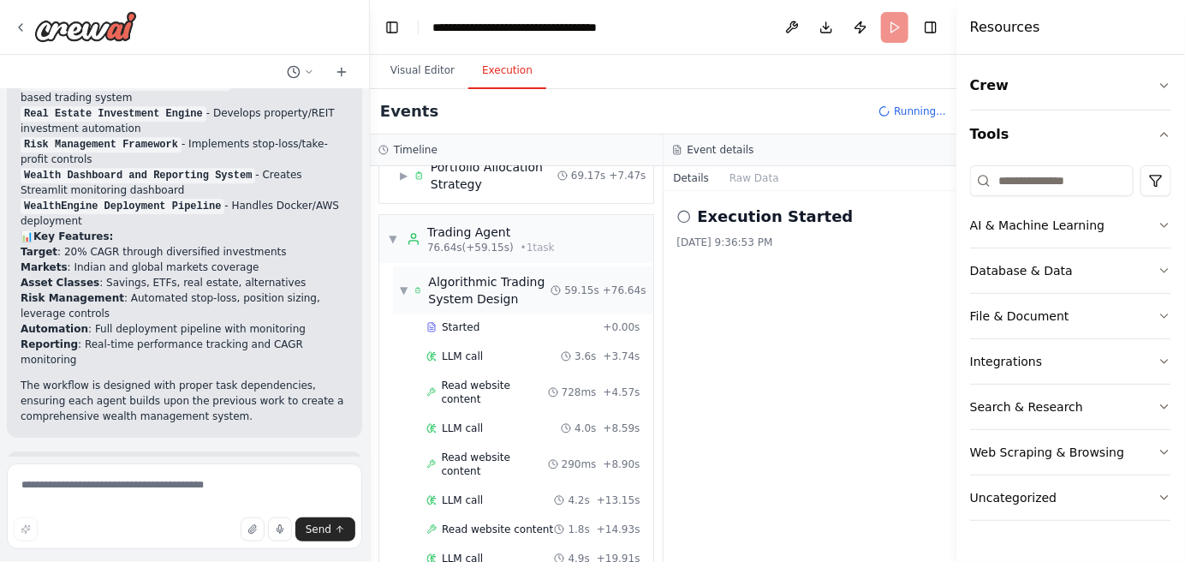
click at [401, 289] on span "▼" at bounding box center [404, 290] width 8 height 14
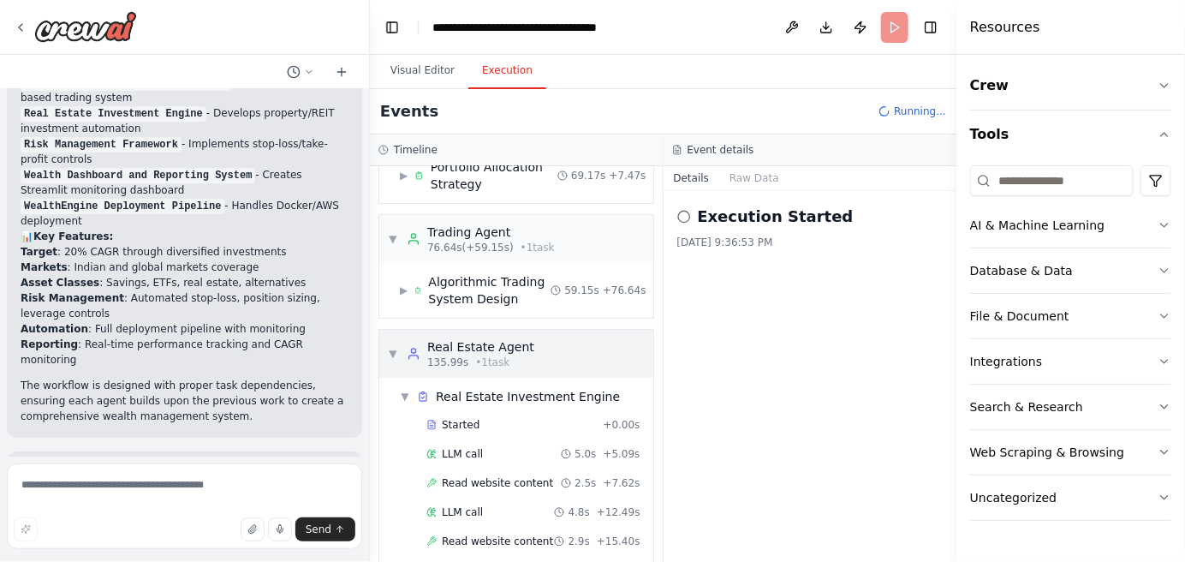
click at [395, 354] on span "▼" at bounding box center [393, 354] width 10 height 14
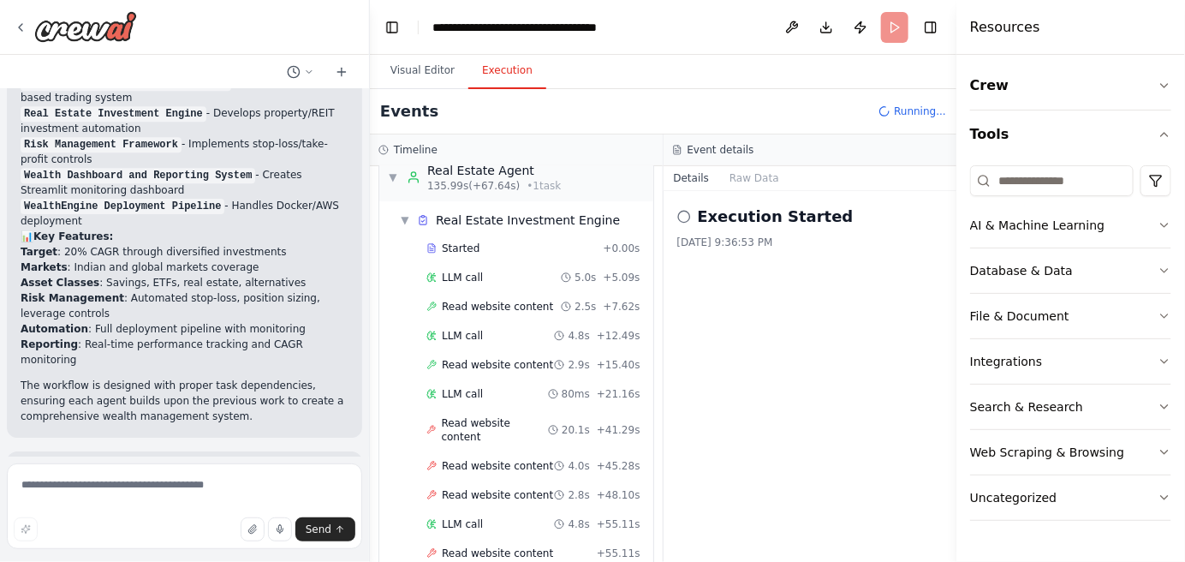
scroll to position [151, 0]
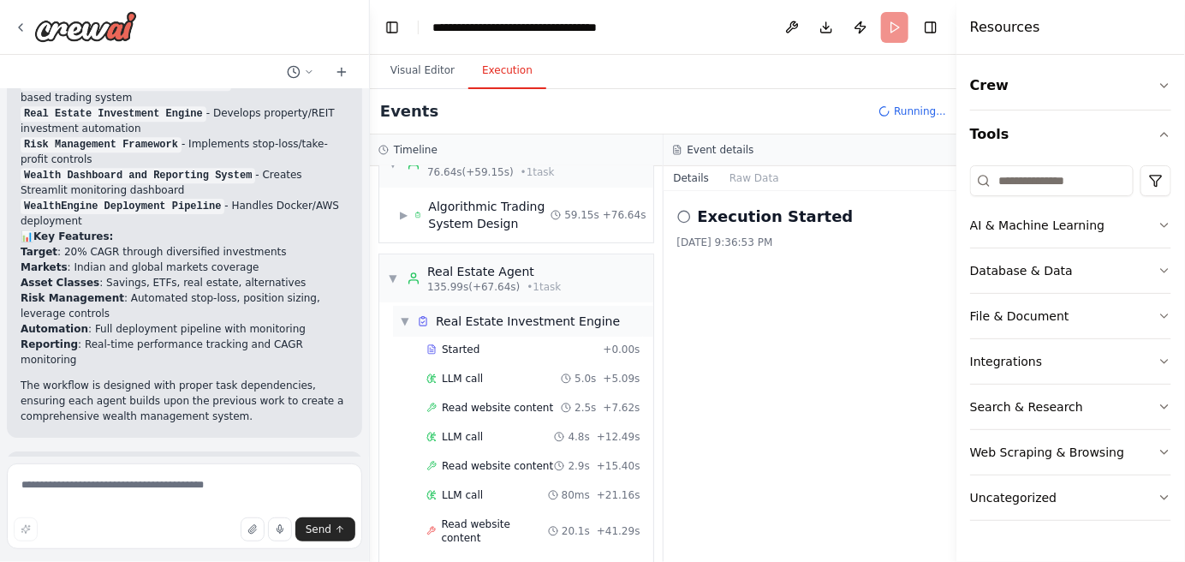
click at [410, 315] on div "▼ Real Estate Investment Engine" at bounding box center [510, 320] width 220 height 17
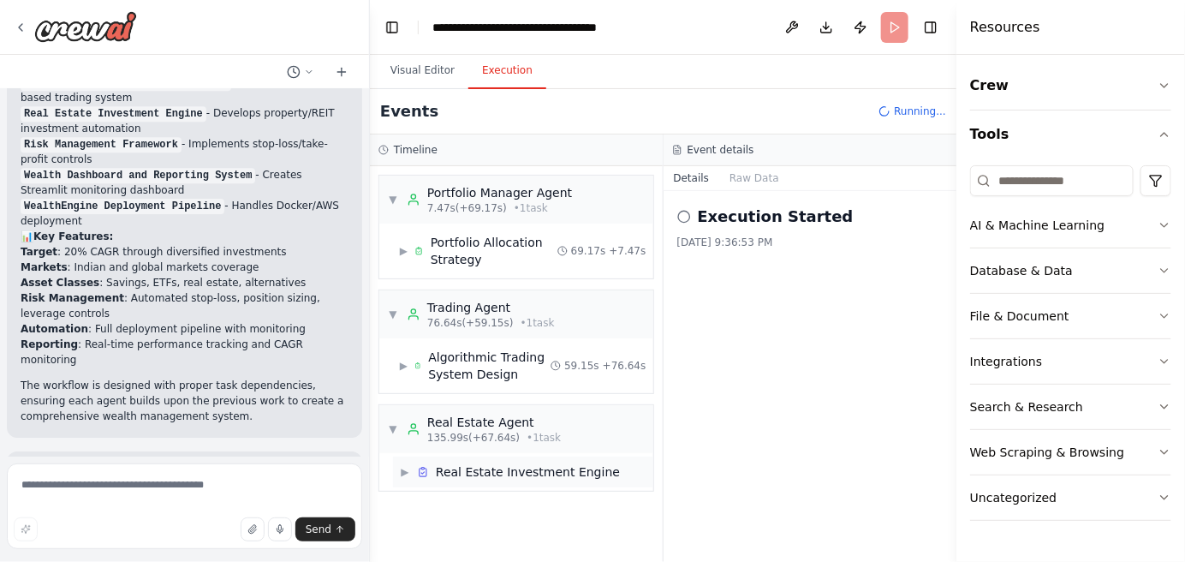
scroll to position [0, 0]
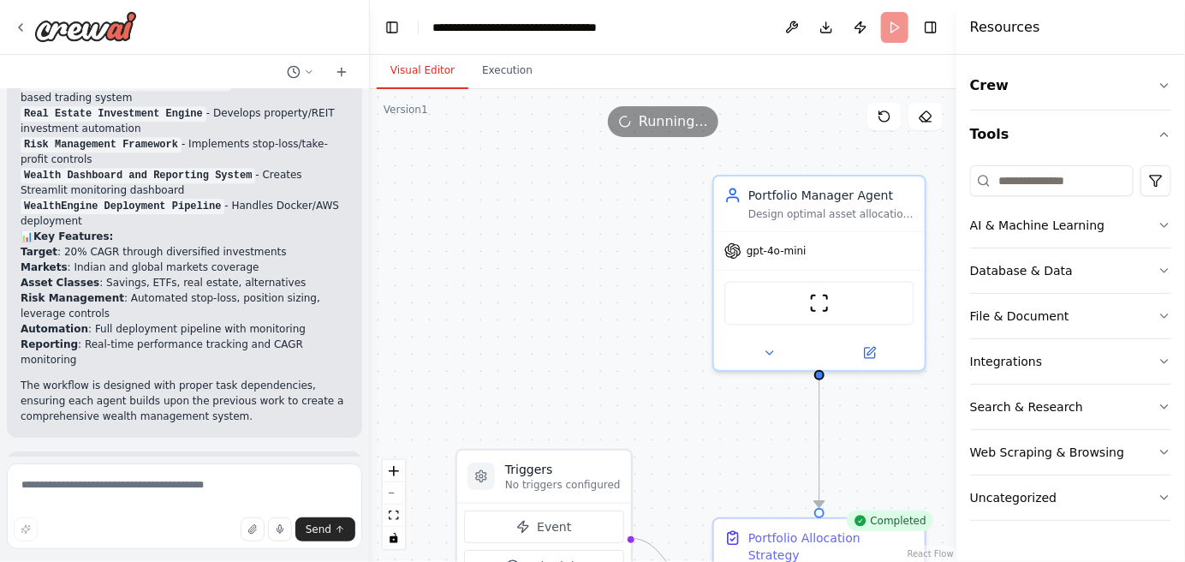
click at [435, 66] on button "Visual Editor" at bounding box center [423, 71] width 92 height 36
click at [860, 433] on div ".deletable-edge-delete-btn { width: 20px; height: 20px; border: 0px solid #ffff…" at bounding box center [663, 325] width 586 height 473
click at [775, 352] on icon at bounding box center [770, 349] width 14 height 14
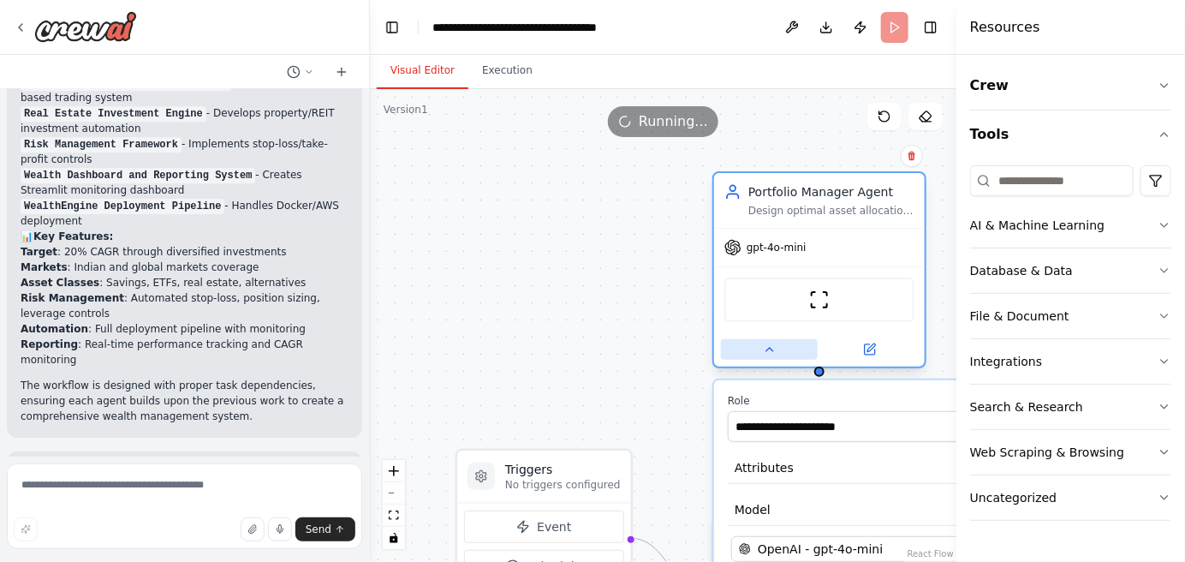
click at [757, 349] on button at bounding box center [769, 349] width 97 height 21
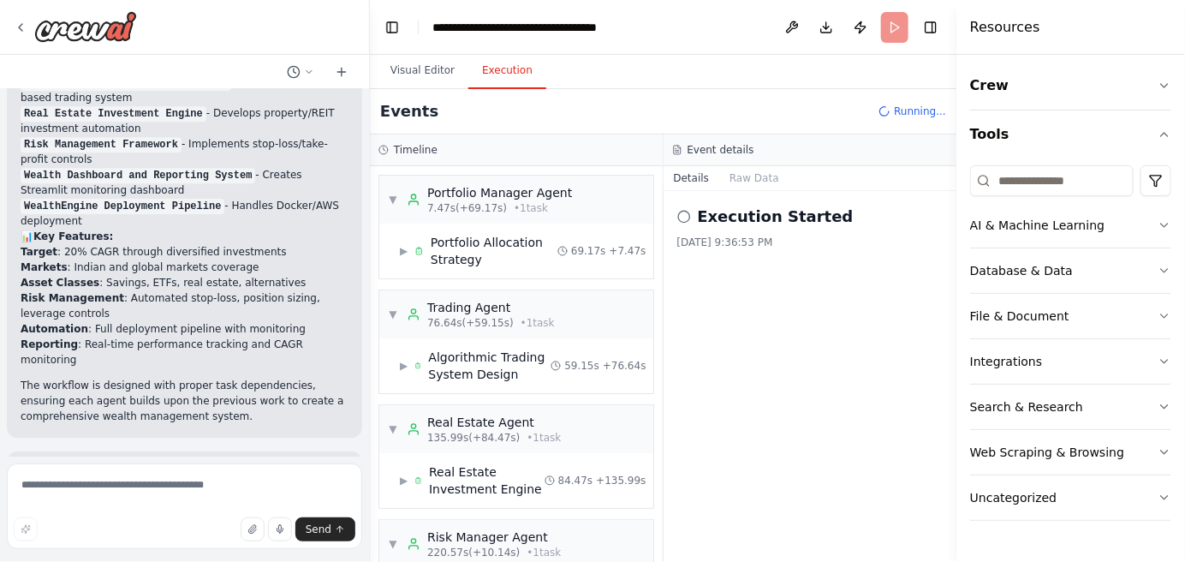
click at [485, 71] on button "Execution" at bounding box center [507, 71] width 78 height 36
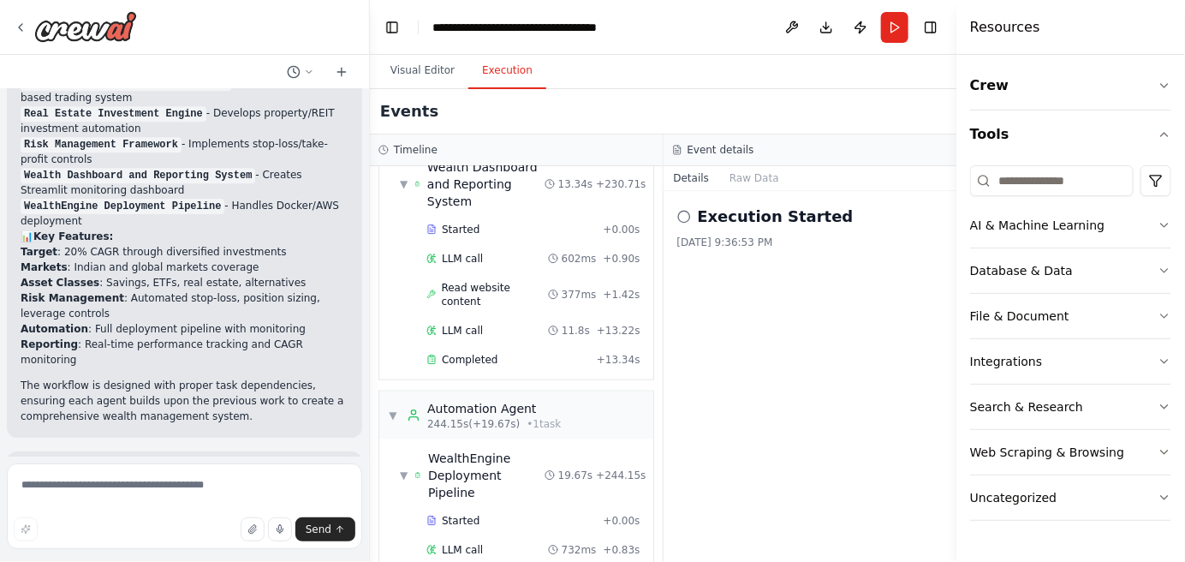
scroll to position [752, 0]
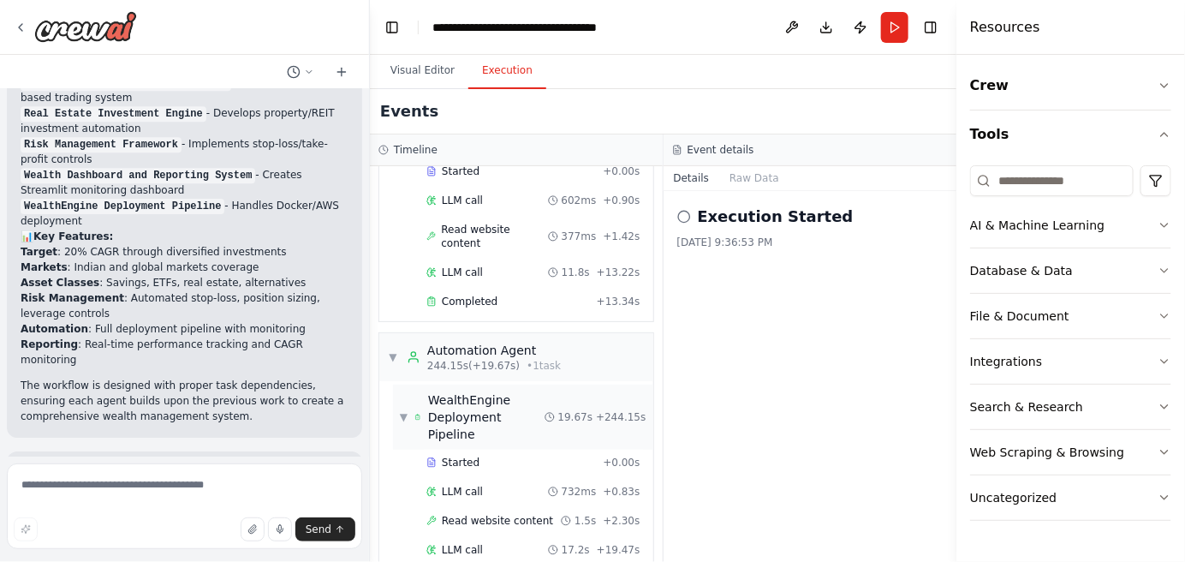
click at [397, 384] on div "▼ WealthEngine Deployment Pipeline 19.67s + 244.15s" at bounding box center [523, 416] width 260 height 65
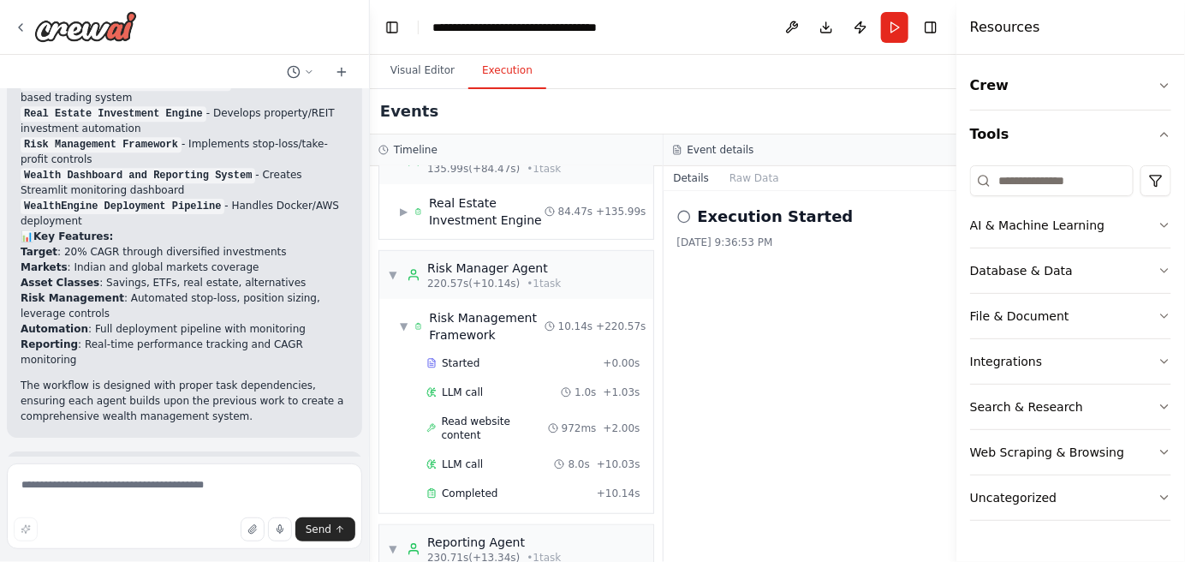
scroll to position [0, 0]
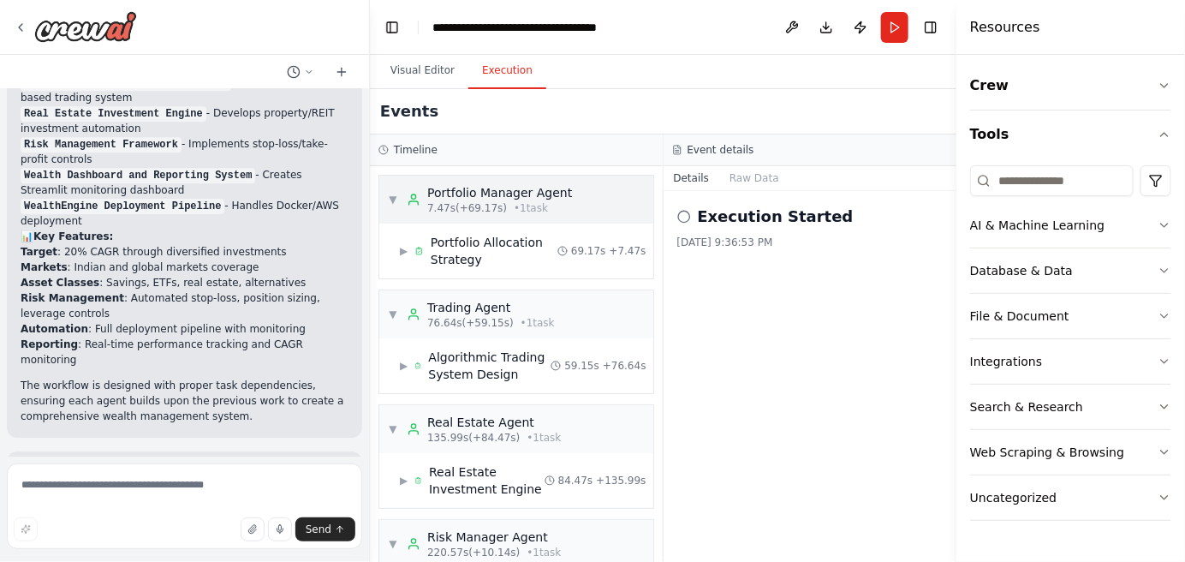
click at [390, 204] on span "▼" at bounding box center [393, 200] width 10 height 14
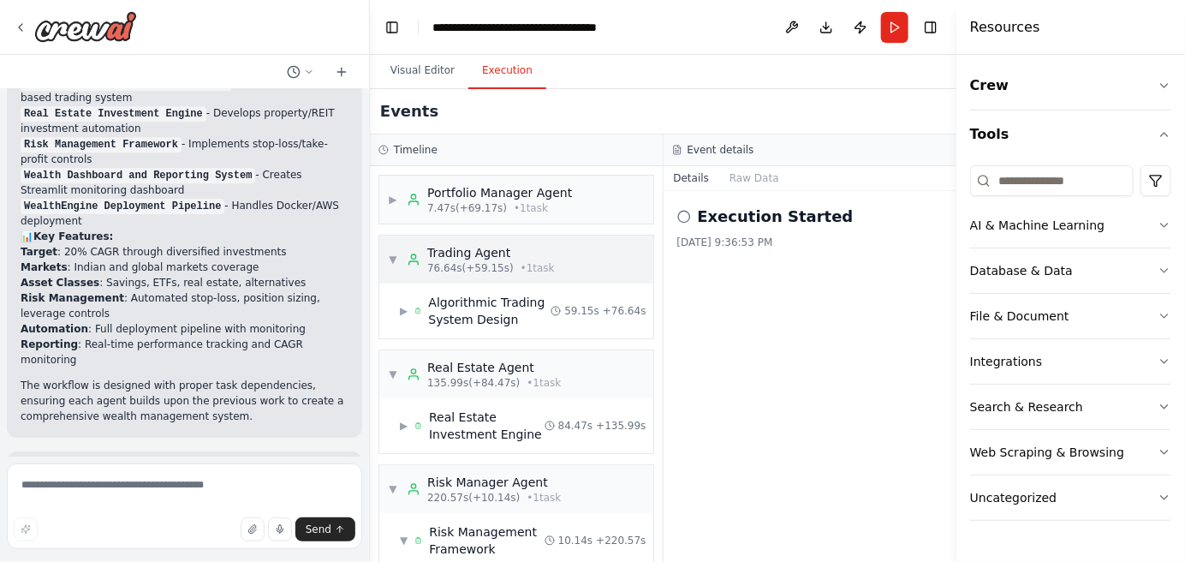
click at [389, 261] on span "▼" at bounding box center [393, 260] width 10 height 14
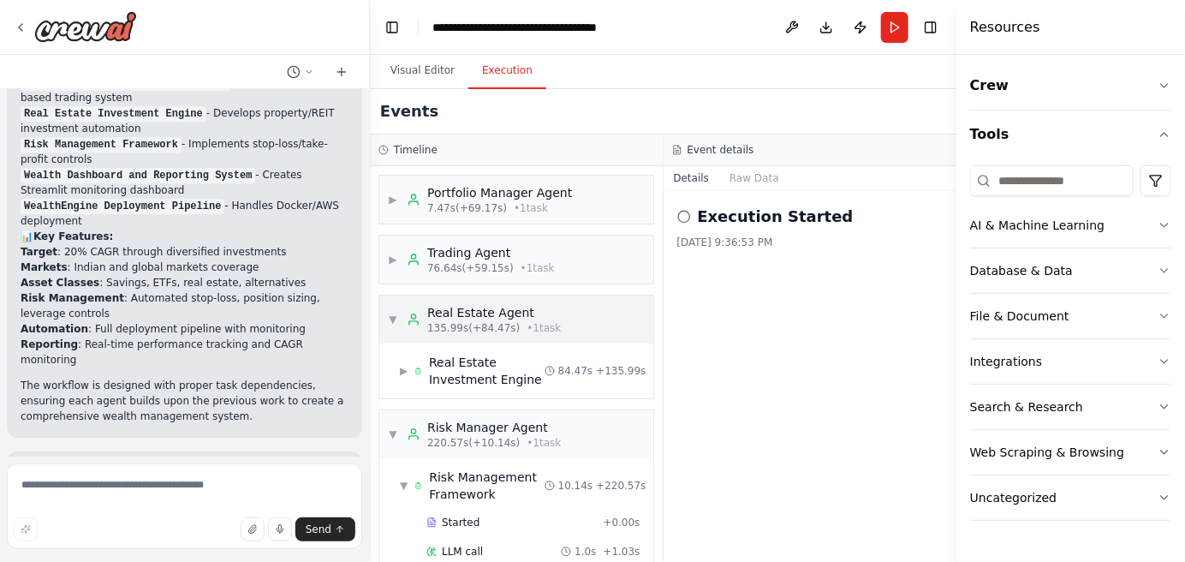
click at [390, 318] on span "▼" at bounding box center [393, 319] width 10 height 14
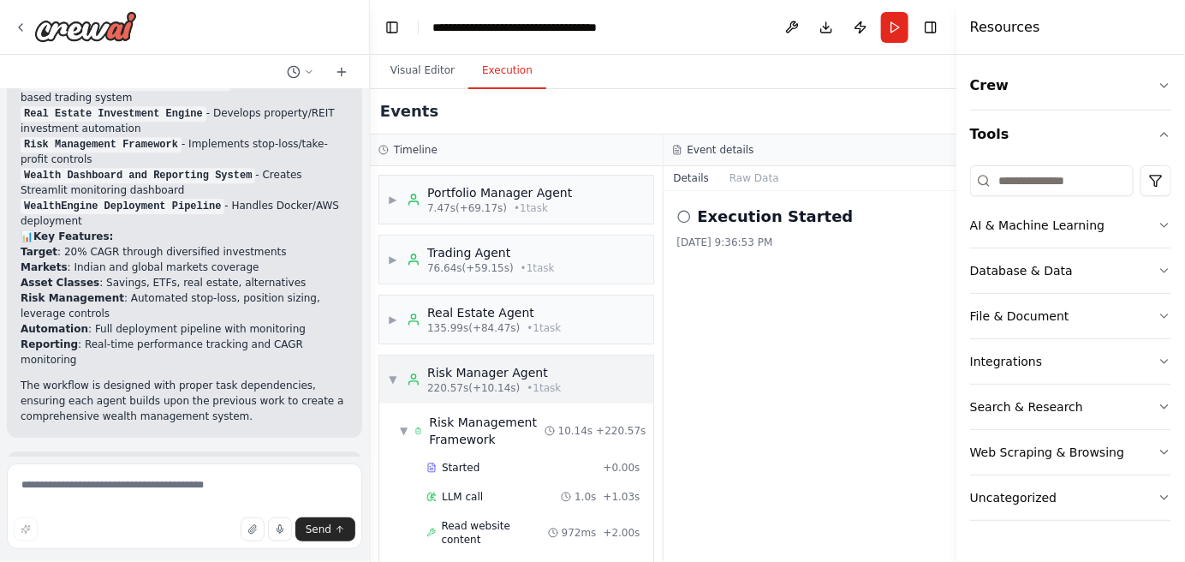
click at [390, 372] on span "▼" at bounding box center [393, 379] width 10 height 14
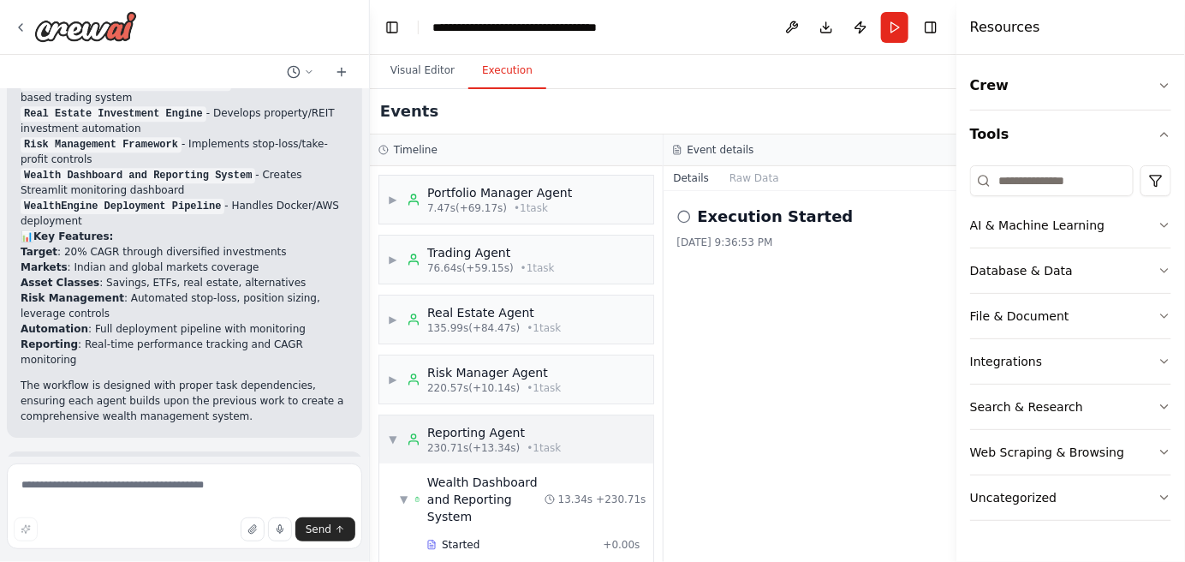
click at [396, 434] on span "▼" at bounding box center [393, 439] width 10 height 14
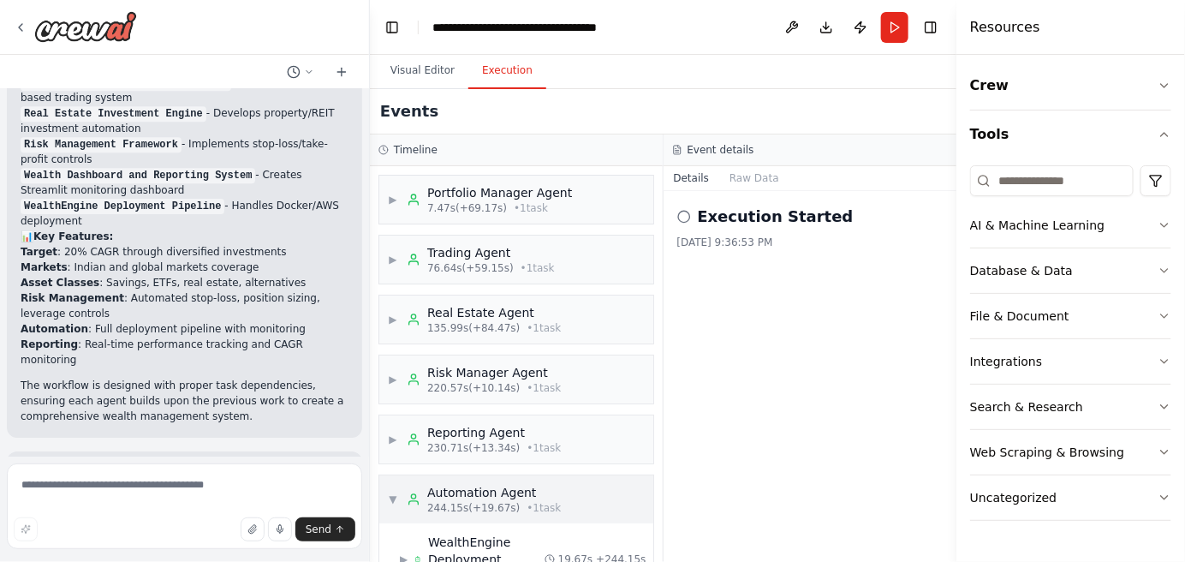
click at [394, 499] on span "▼" at bounding box center [393, 499] width 10 height 14
click at [746, 179] on button "Raw Data" at bounding box center [754, 178] width 70 height 24
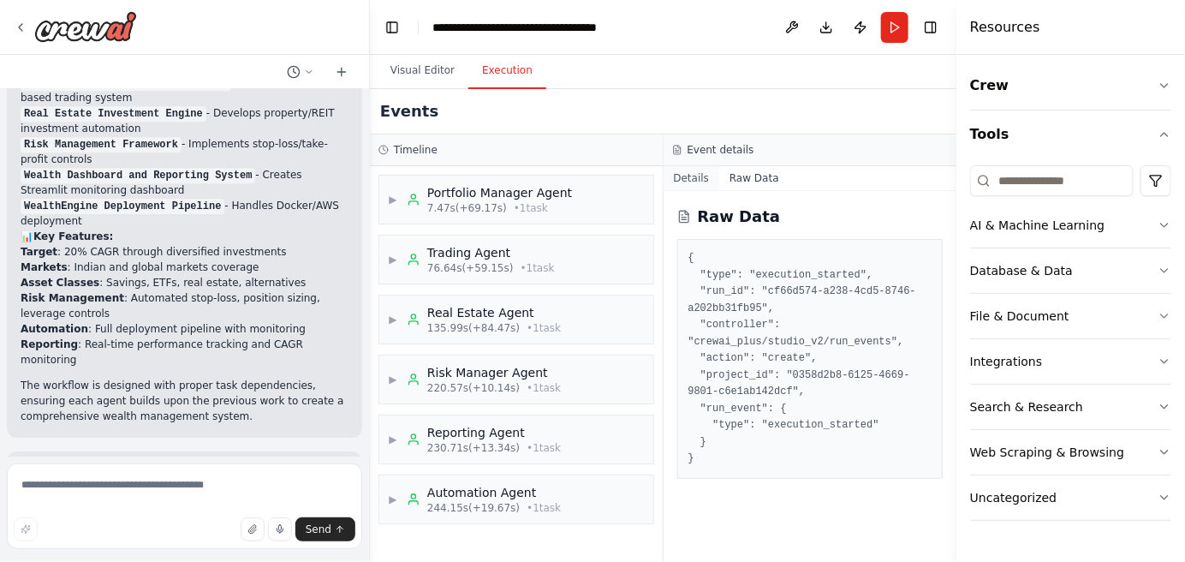
click at [691, 179] on button "Details" at bounding box center [691, 178] width 57 height 24
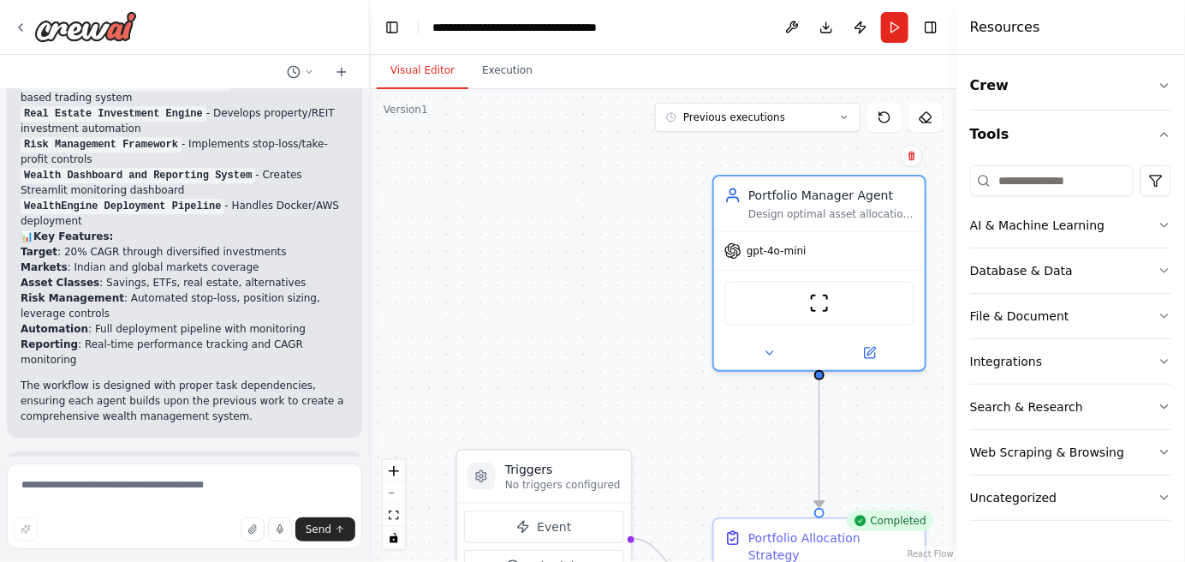
click at [426, 80] on button "Visual Editor" at bounding box center [423, 71] width 92 height 36
click at [789, 124] on button "Previous executions" at bounding box center [757, 117] width 205 height 29
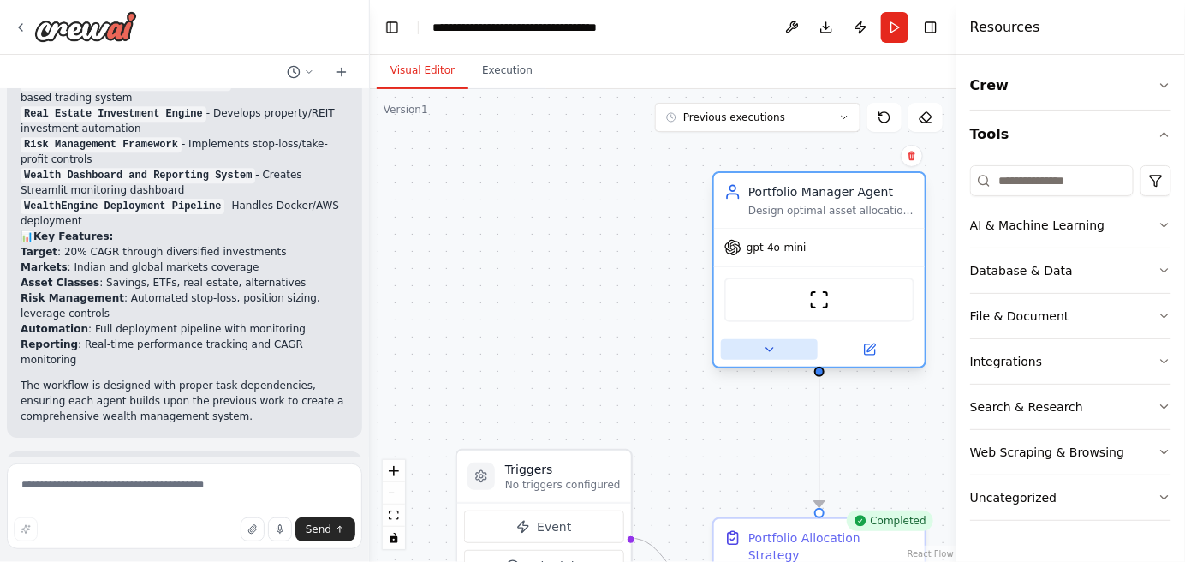
click at [762, 354] on button at bounding box center [769, 349] width 97 height 21
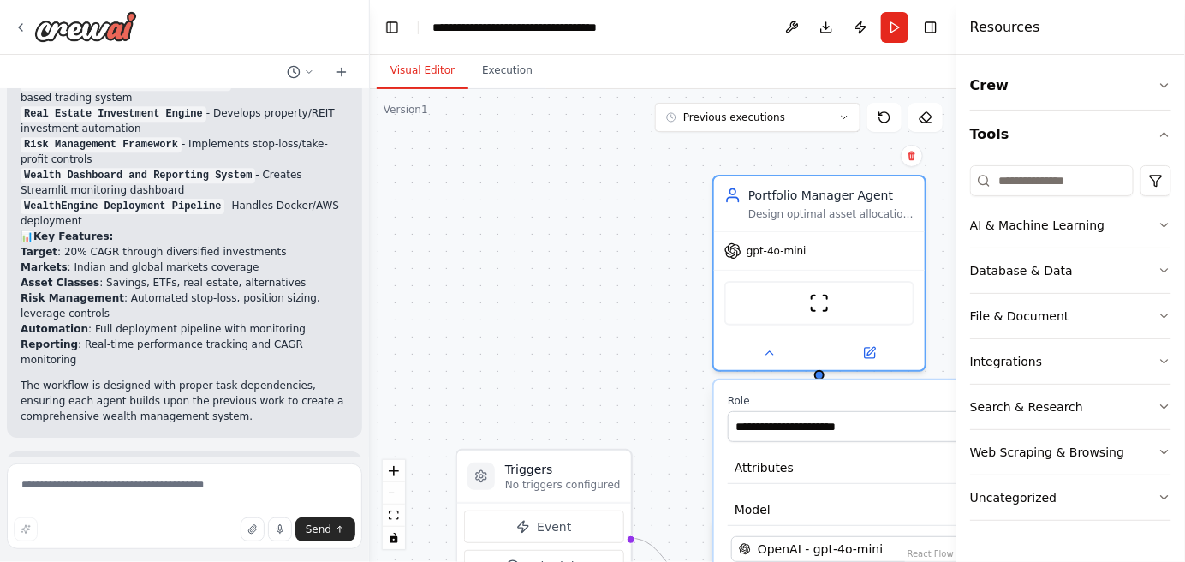
click at [638, 355] on div ".deletable-edge-delete-btn { width: 20px; height: 20px; border: 0px solid #ffff…" at bounding box center [663, 325] width 586 height 473
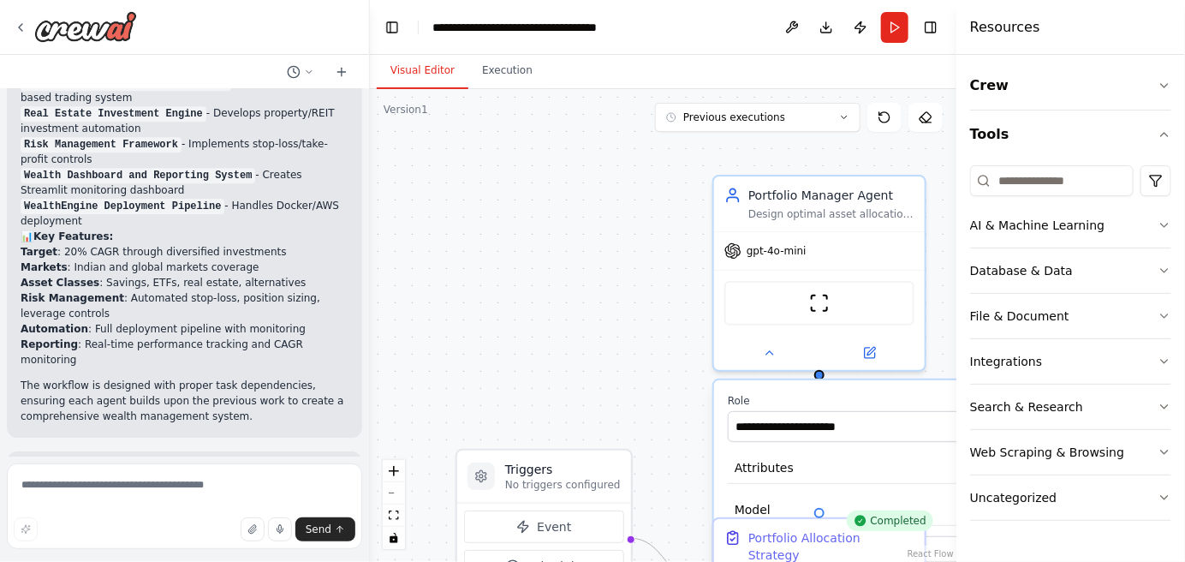
scroll to position [2091, 0]
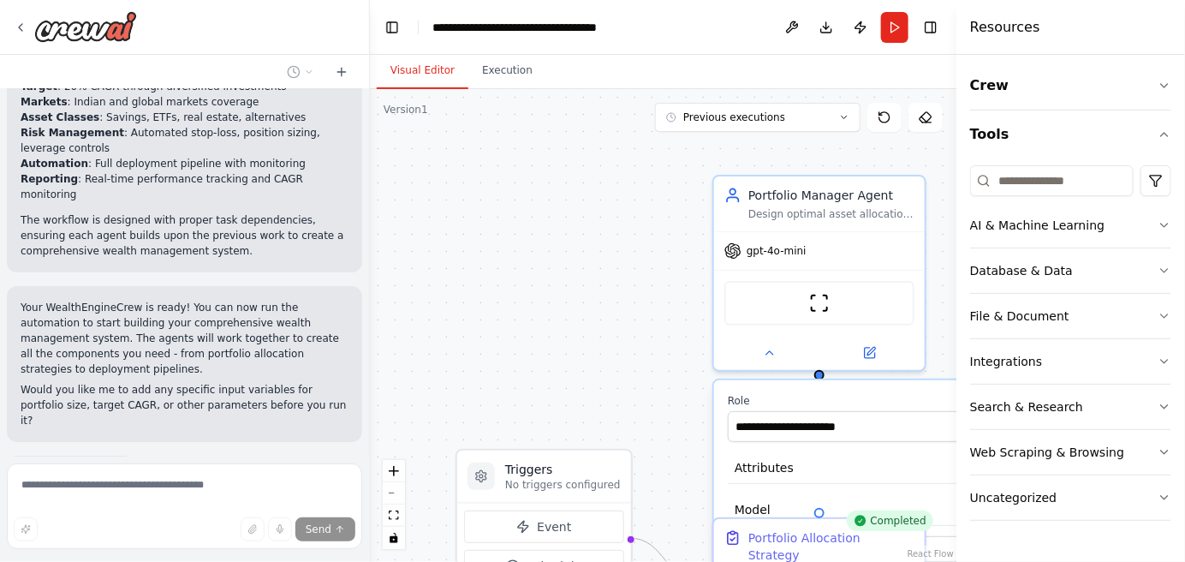
scroll to position [2133, 0]
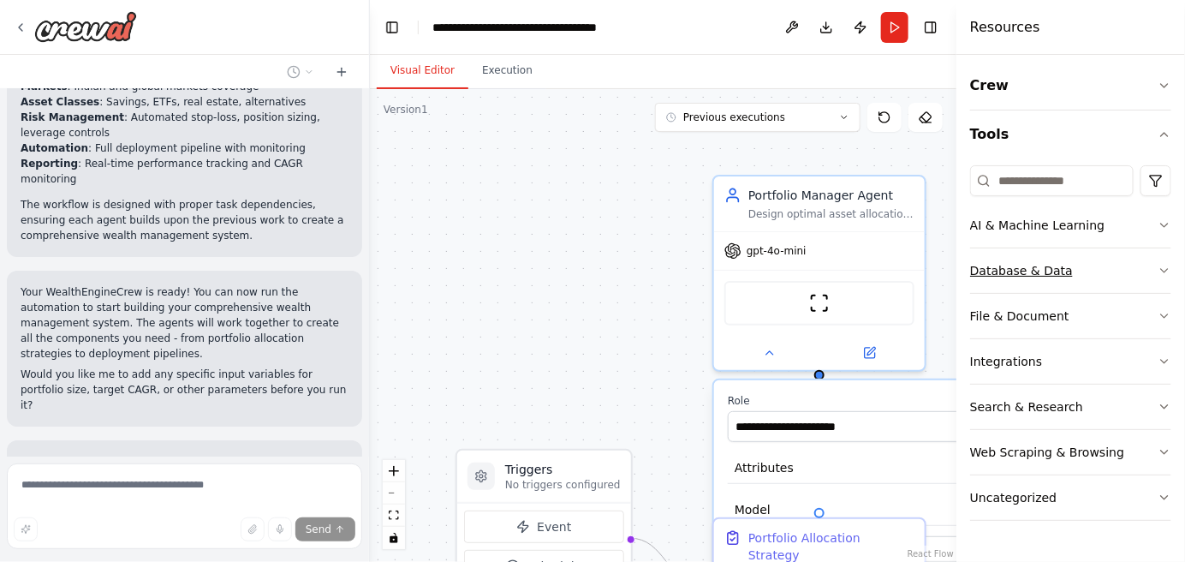
click at [1163, 259] on button "Database & Data" at bounding box center [1070, 270] width 201 height 45
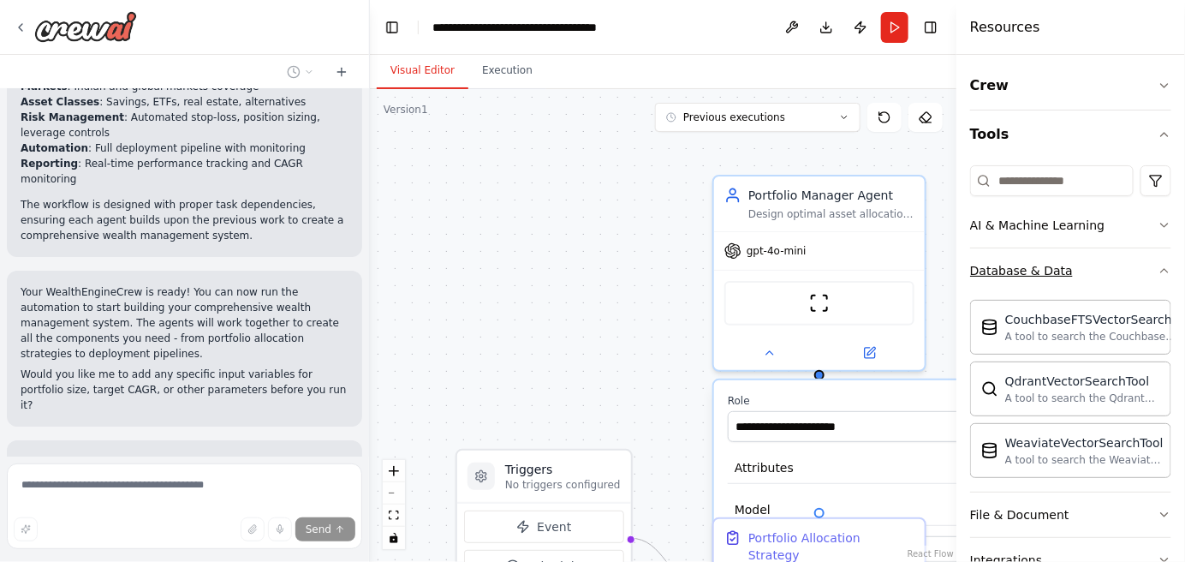
click at [1163, 259] on div "Crew Tools AI & Machine Learning Database & Data CouchbaseFTSVectorSearchTool A…" at bounding box center [1070, 308] width 229 height 507
click at [1157, 272] on icon "button" at bounding box center [1164, 271] width 14 height 14
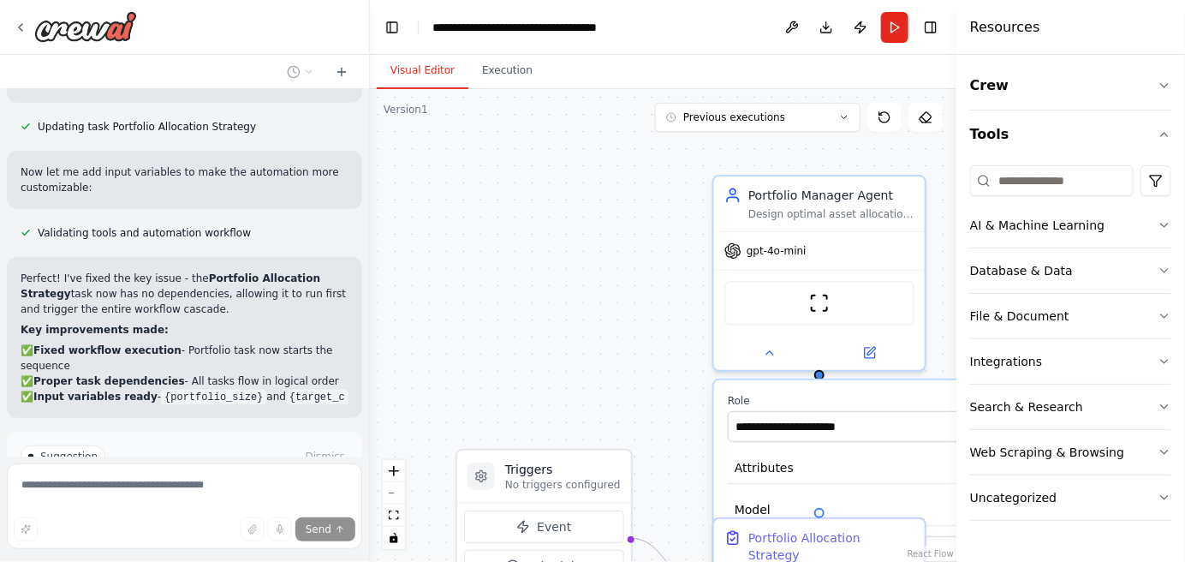
scroll to position [2705, 0]
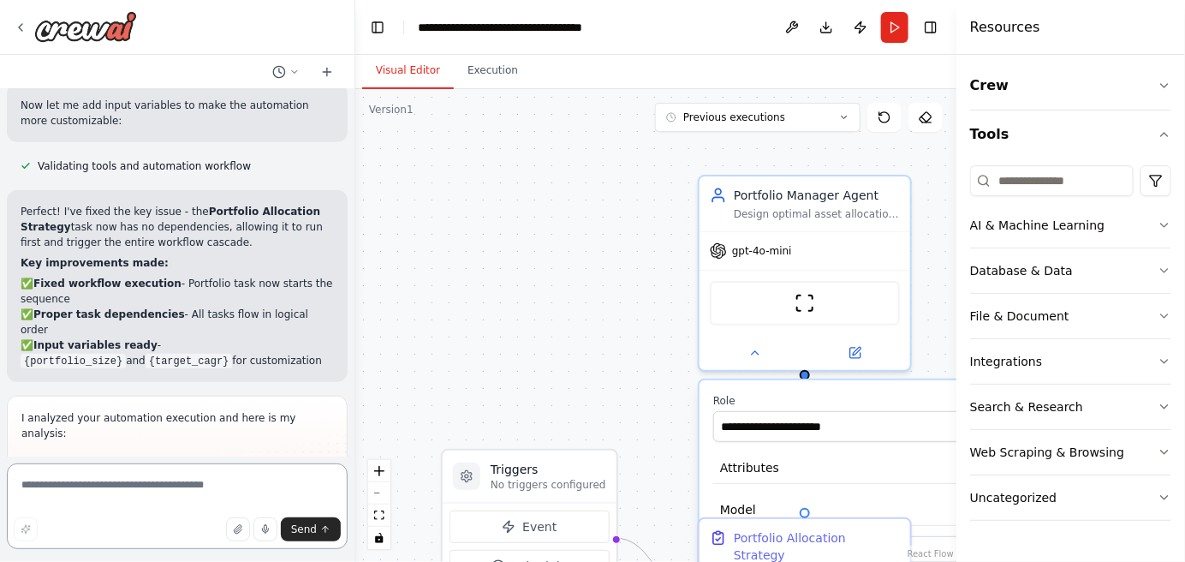
drag, startPoint x: 362, startPoint y: 436, endPoint x: 355, endPoint y: 395, distance: 41.7
click at [355, 395] on div "You are WealthEngineCrew, a team of expert financial AI agents. Your goal is to…" at bounding box center [592, 281] width 1185 height 562
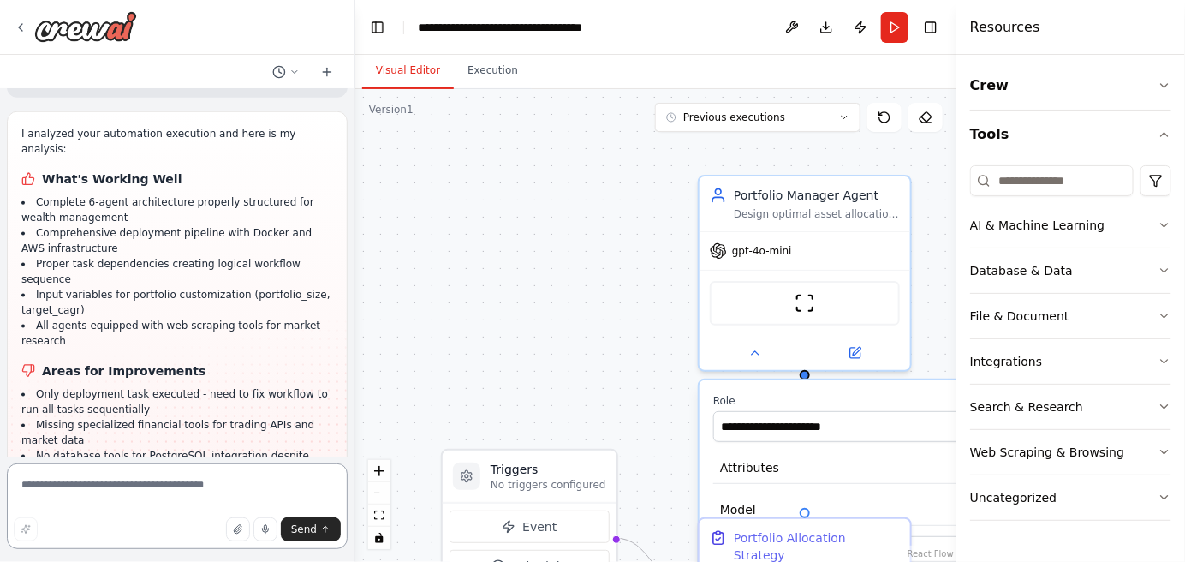
scroll to position [3118, 0]
